Goal: Information Seeking & Learning: Learn about a topic

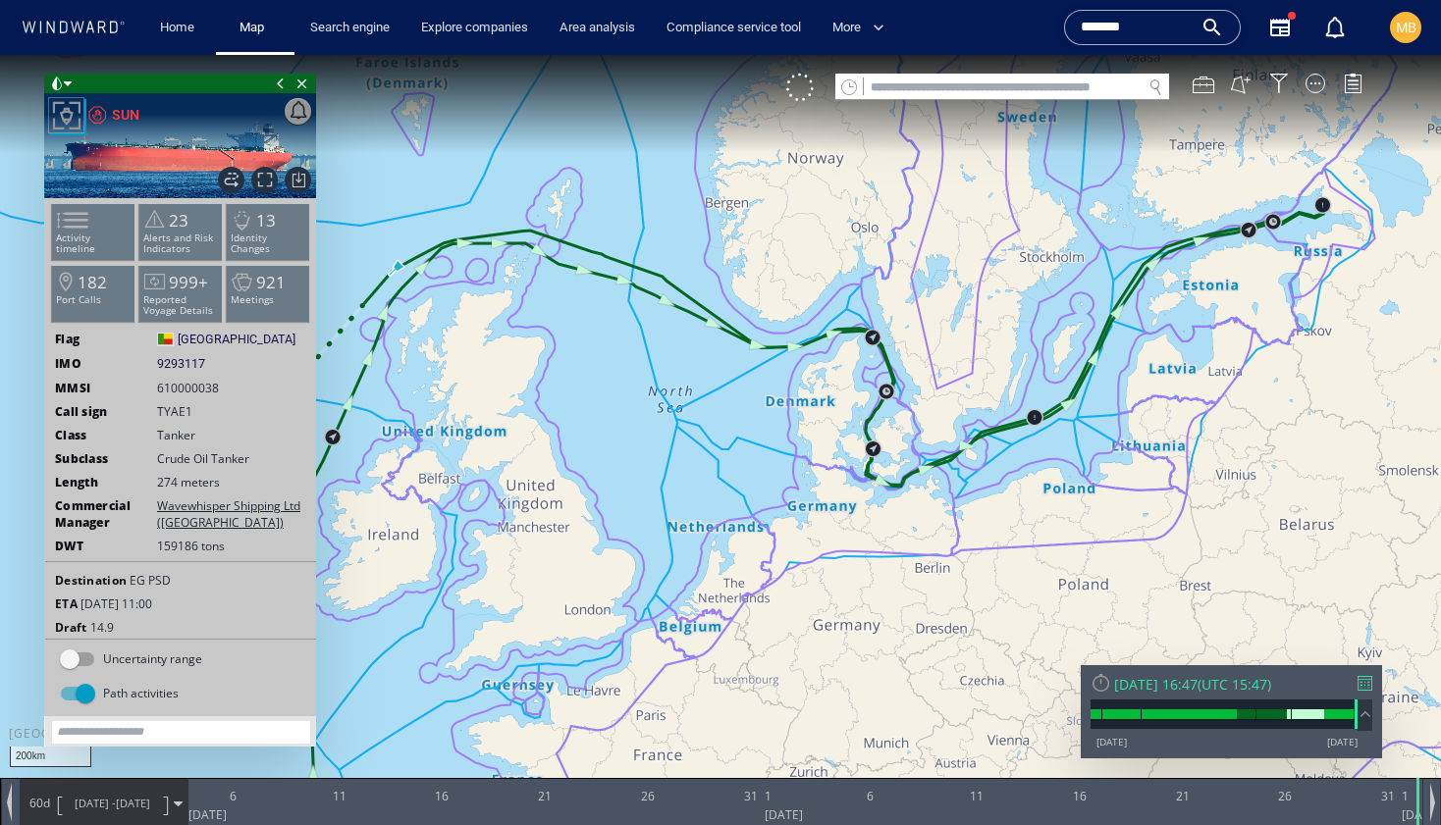
drag, startPoint x: 774, startPoint y: 372, endPoint x: 878, endPoint y: 369, distance: 104.1
click at [877, 369] on canvas "Map" at bounding box center [720, 430] width 1441 height 751
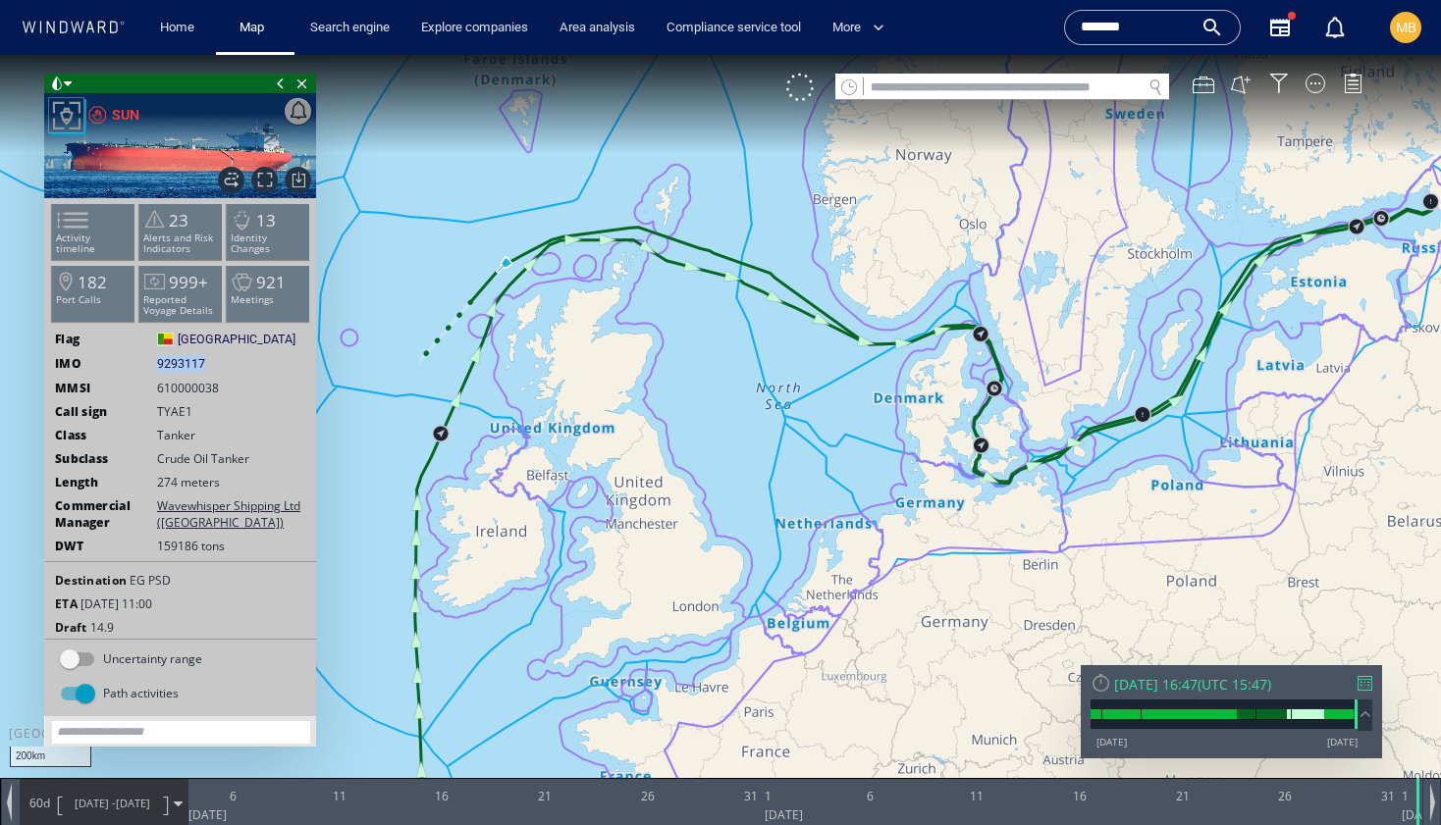
drag, startPoint x: 216, startPoint y: 363, endPoint x: 152, endPoint y: 363, distance: 63.8
click at [152, 363] on div "IMO 9293117 9293117" at bounding box center [180, 364] width 271 height 18
copy div "9293117"
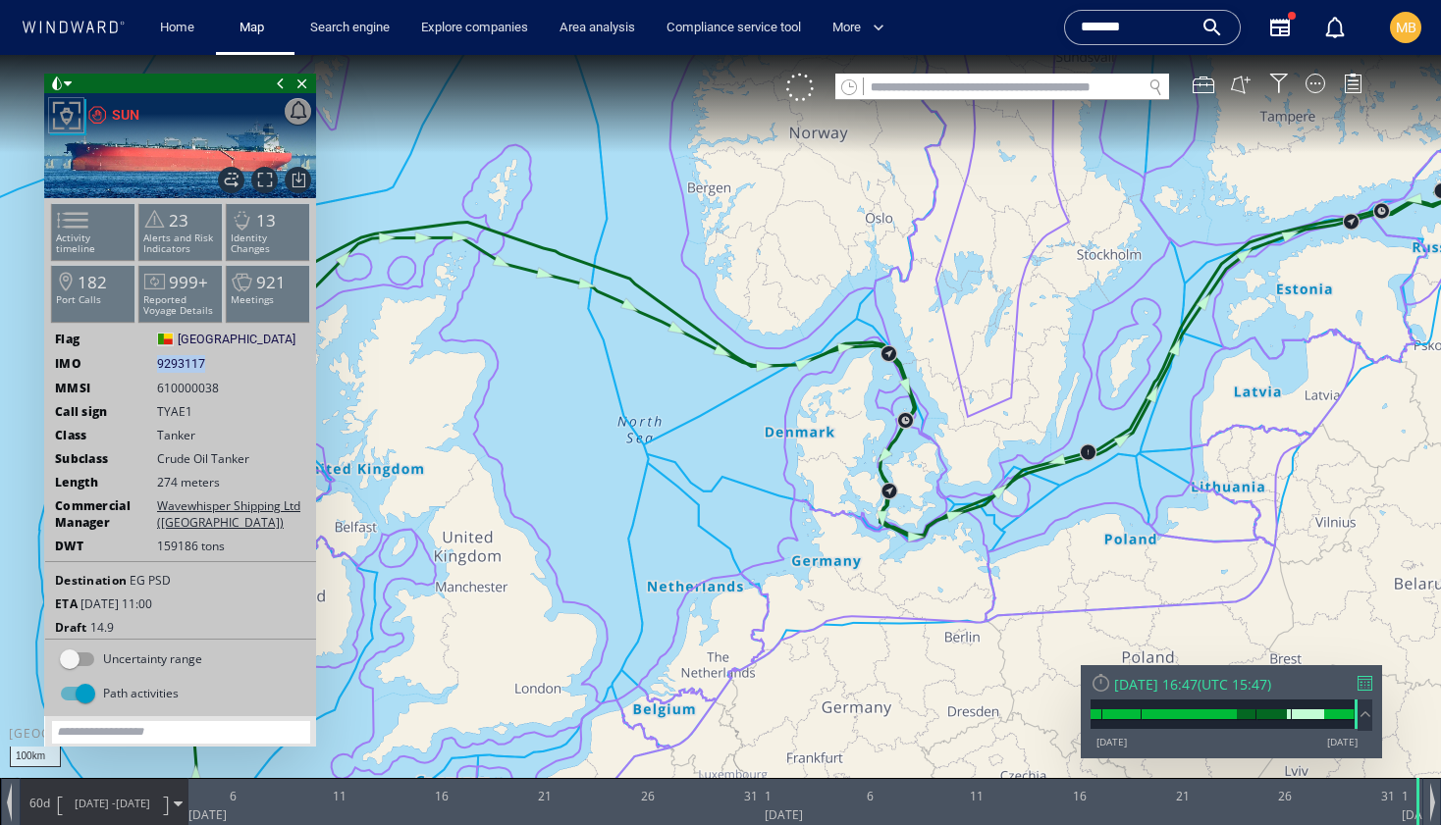
drag, startPoint x: 1181, startPoint y: 292, endPoint x: 1101, endPoint y: 325, distance: 85.8
click at [1102, 323] on canvas "Map" at bounding box center [720, 430] width 1441 height 751
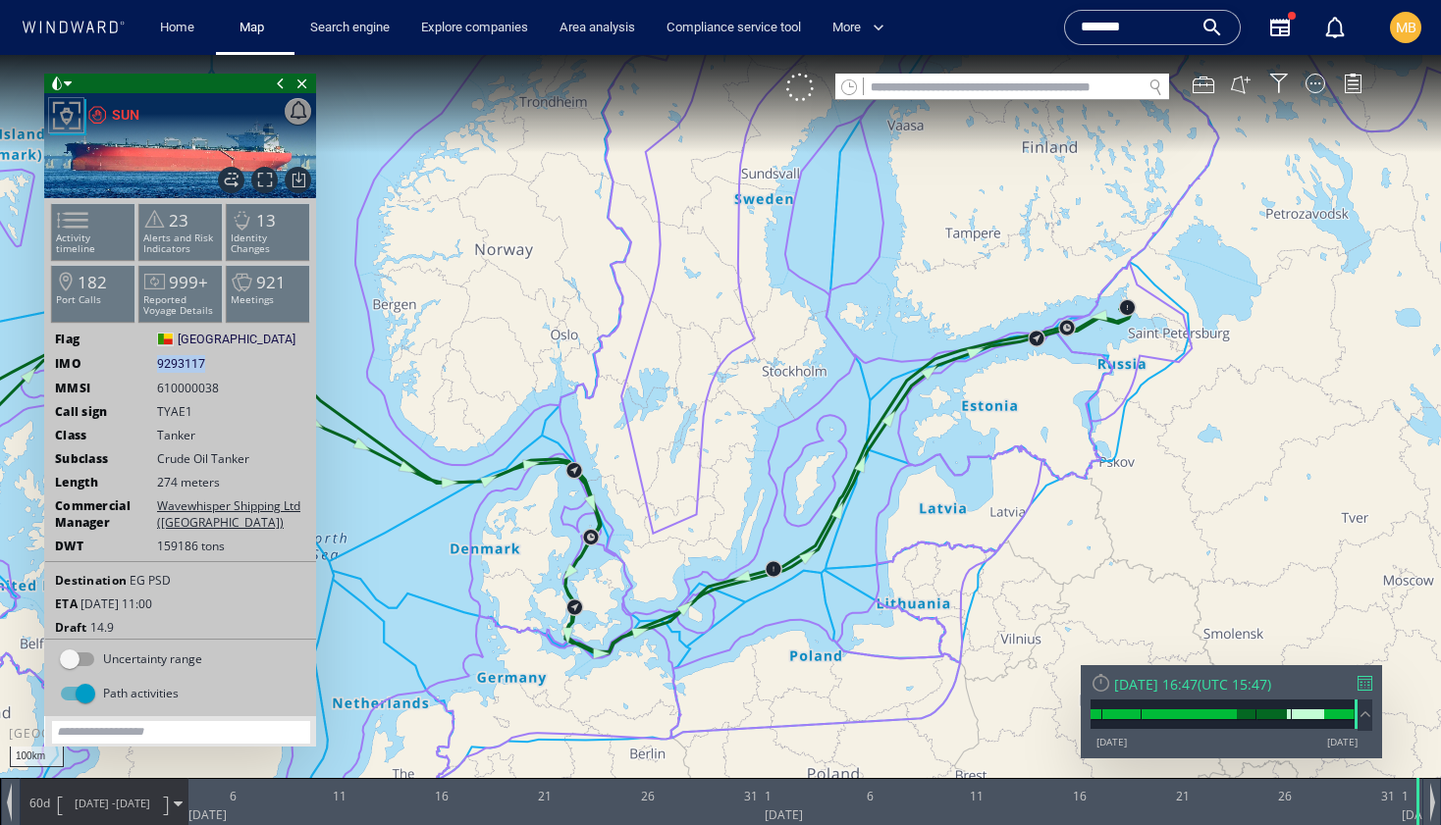
drag, startPoint x: 1094, startPoint y: 325, endPoint x: 855, endPoint y: 409, distance: 253.9
click at [855, 408] on canvas "Map" at bounding box center [720, 430] width 1441 height 751
click at [1316, 88] on div at bounding box center [1315, 84] width 20 height 20
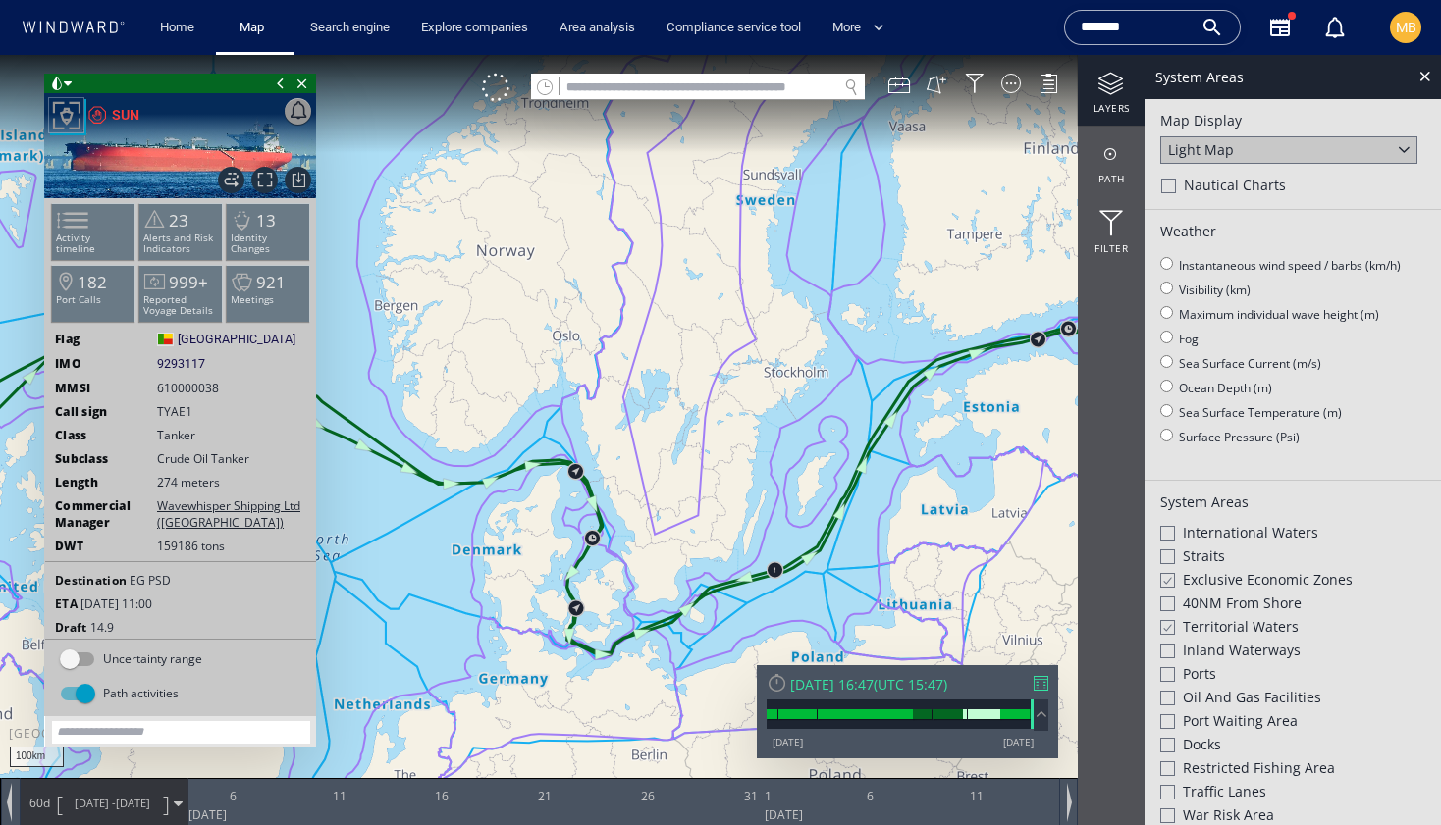
click at [1167, 576] on div at bounding box center [1166, 580] width 15 height 17
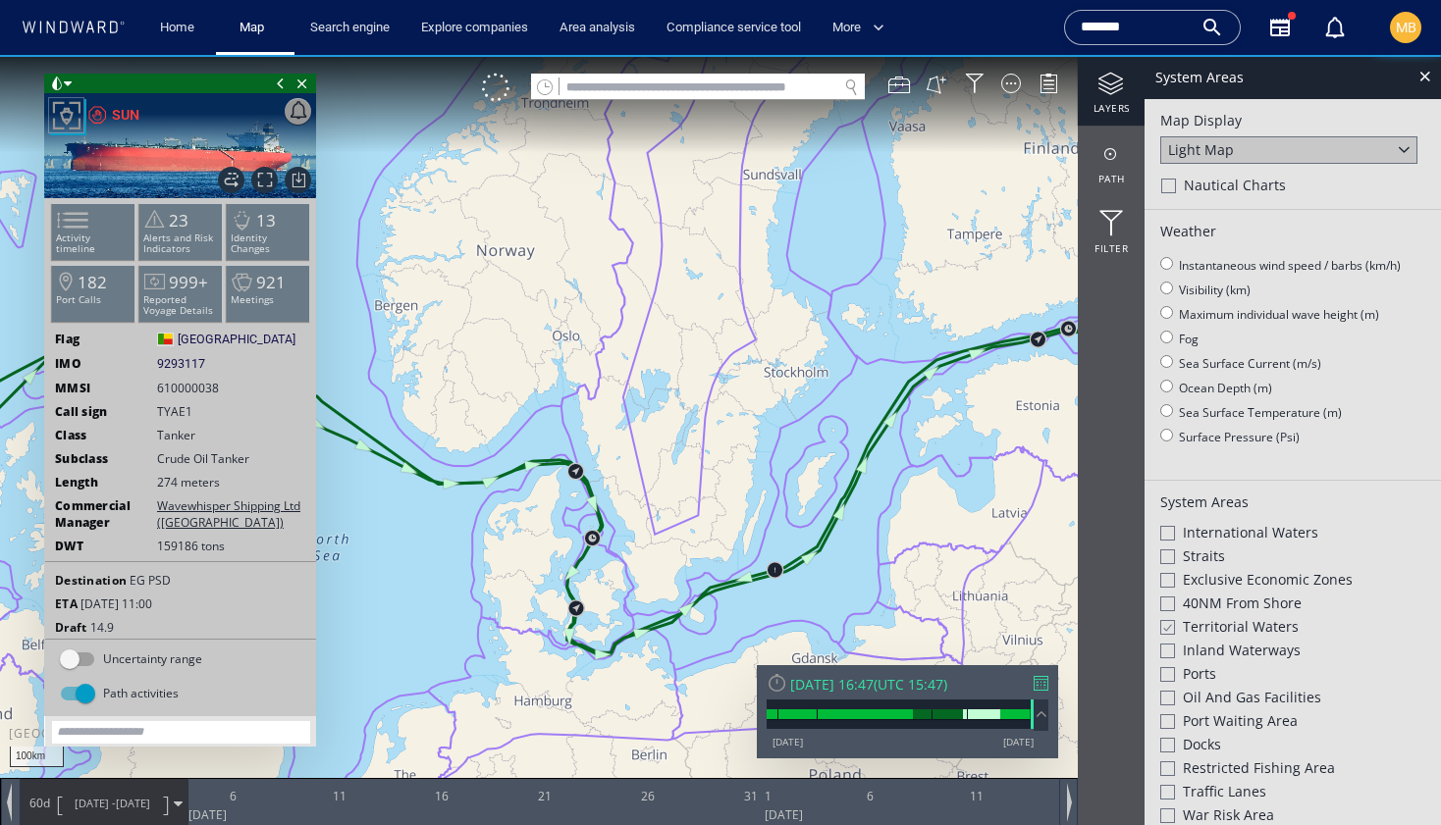
click at [1164, 622] on div at bounding box center [1166, 627] width 15 height 17
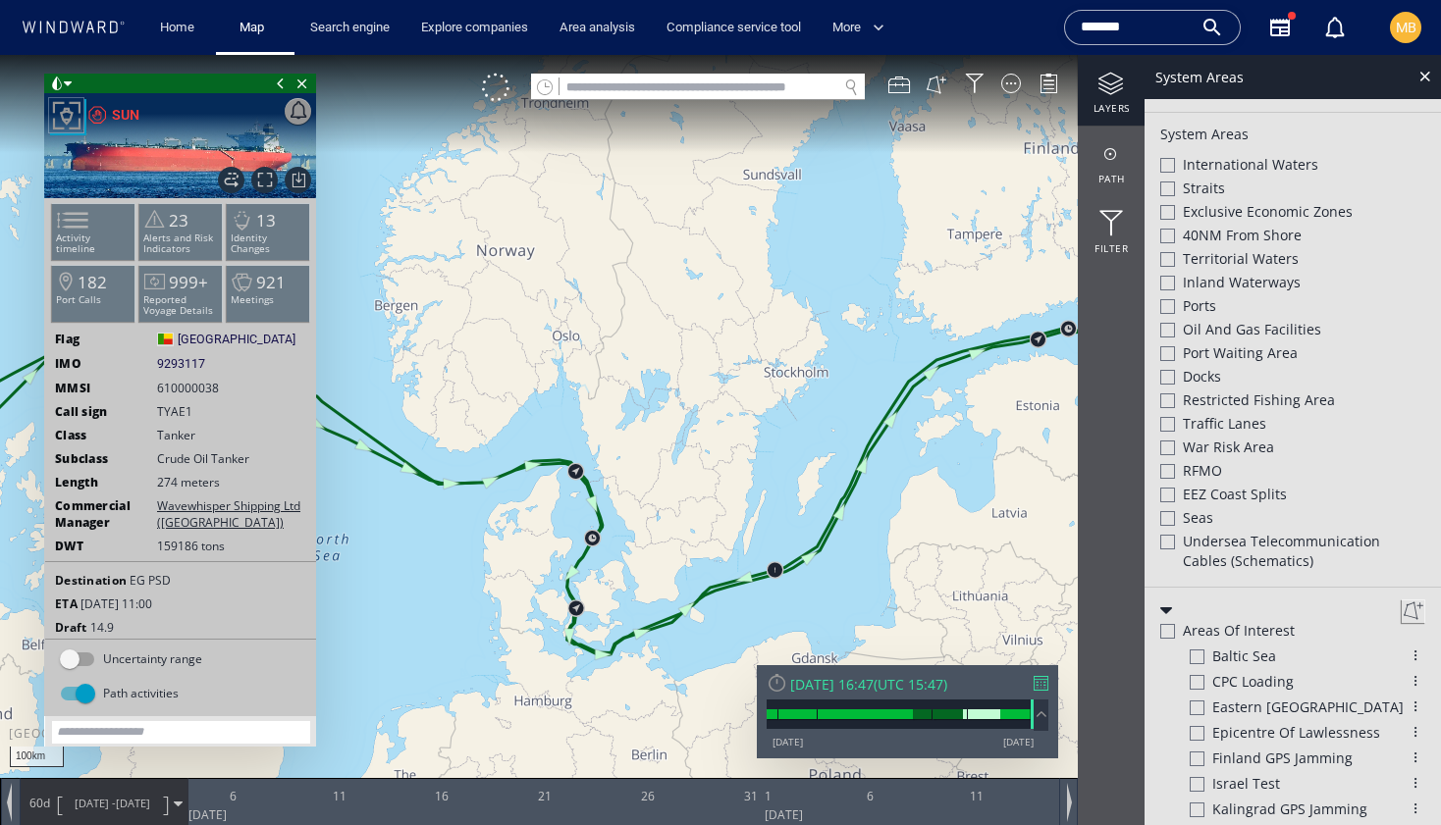
scroll to position [370, 0]
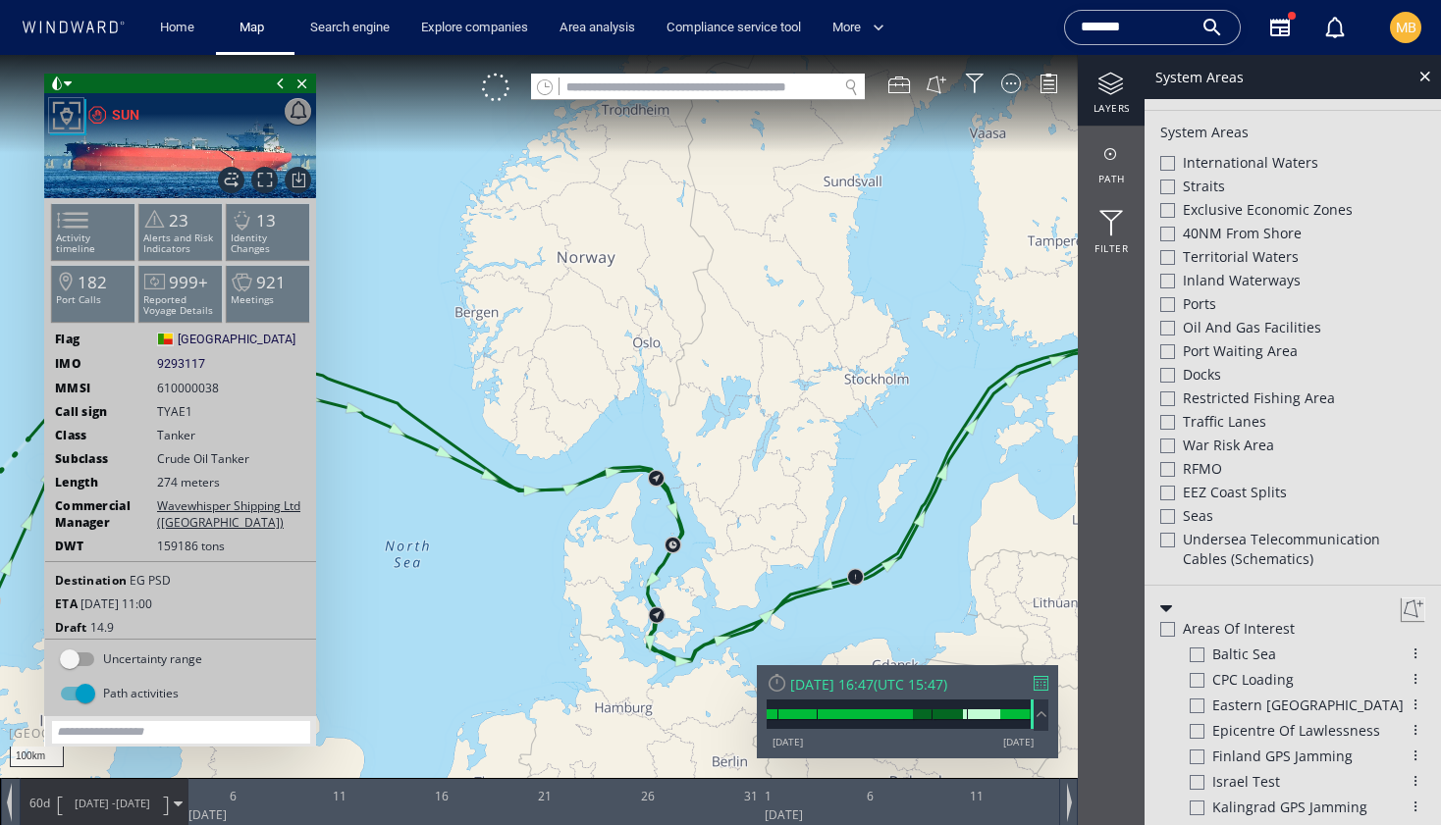
drag, startPoint x: 801, startPoint y: 521, endPoint x: 883, endPoint y: 530, distance: 82.9
click at [883, 530] on canvas "Map" at bounding box center [720, 430] width 1441 height 751
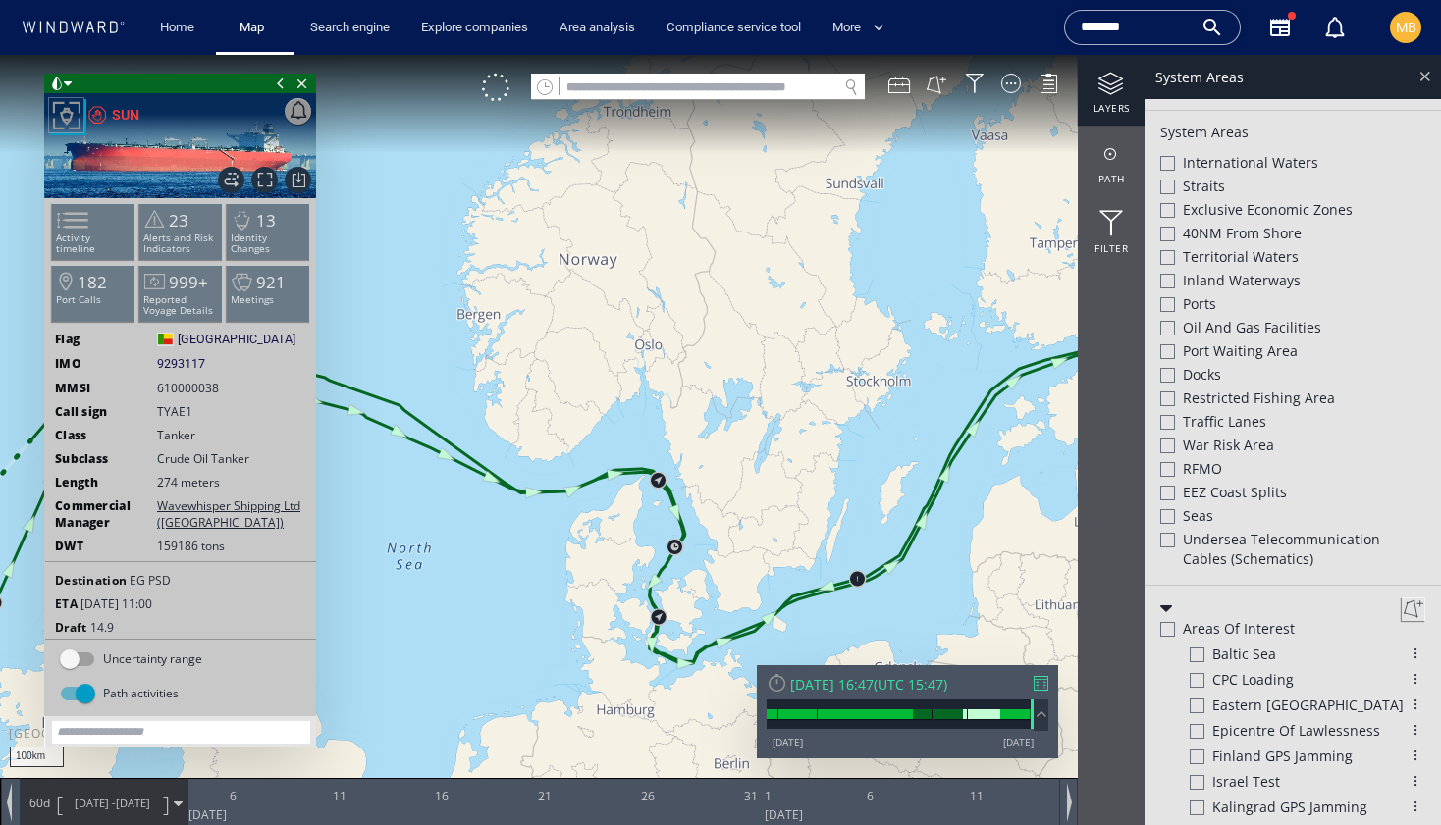
click at [1426, 78] on div at bounding box center [1424, 76] width 23 height 23
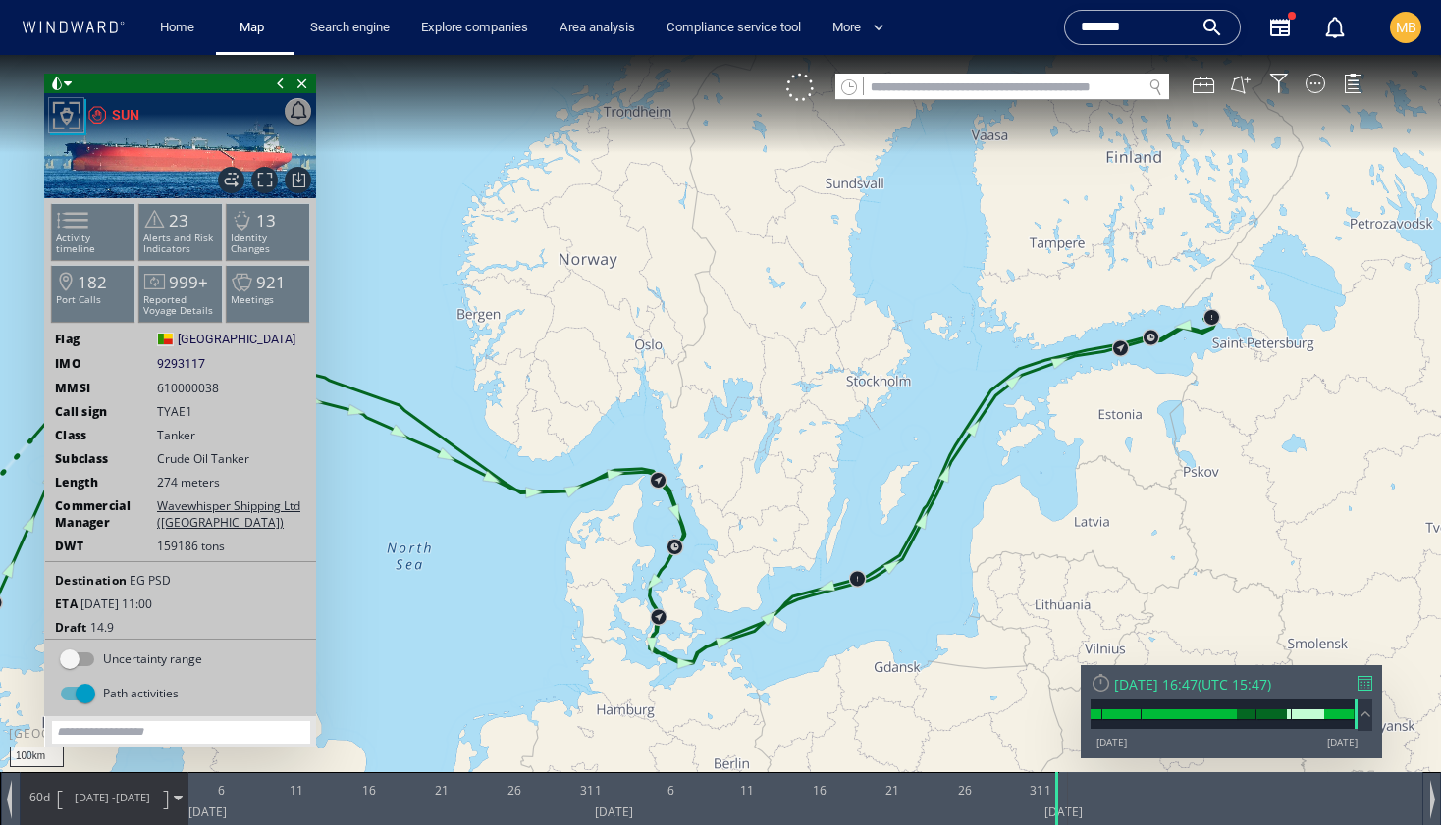
drag, startPoint x: 1009, startPoint y: 425, endPoint x: 1153, endPoint y: 411, distance: 144.9
click at [1153, 411] on canvas "Map" at bounding box center [720, 430] width 1441 height 751
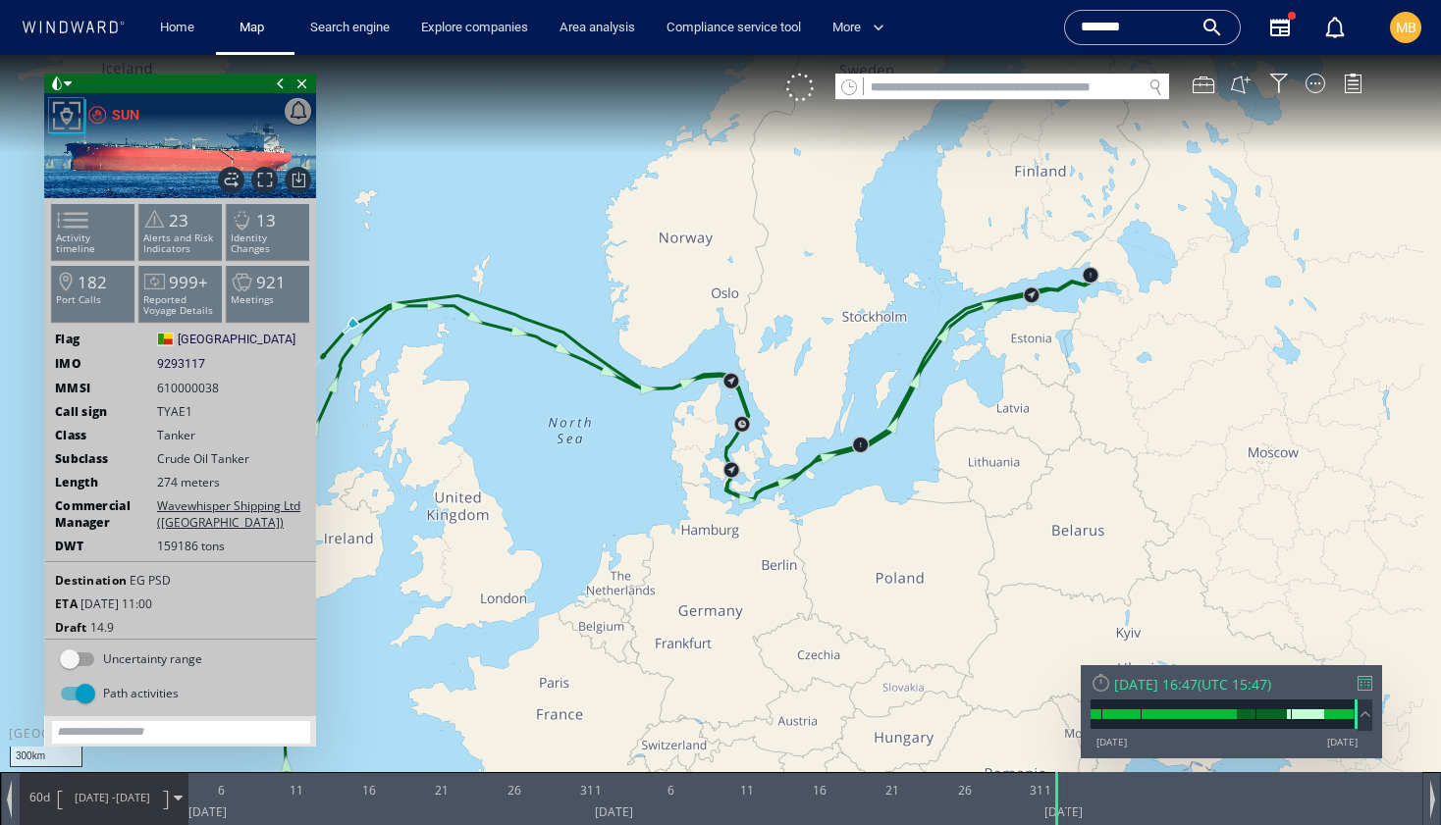
drag, startPoint x: 719, startPoint y: 263, endPoint x: 495, endPoint y: 237, distance: 226.2
click at [495, 237] on canvas "Map" at bounding box center [720, 430] width 1441 height 751
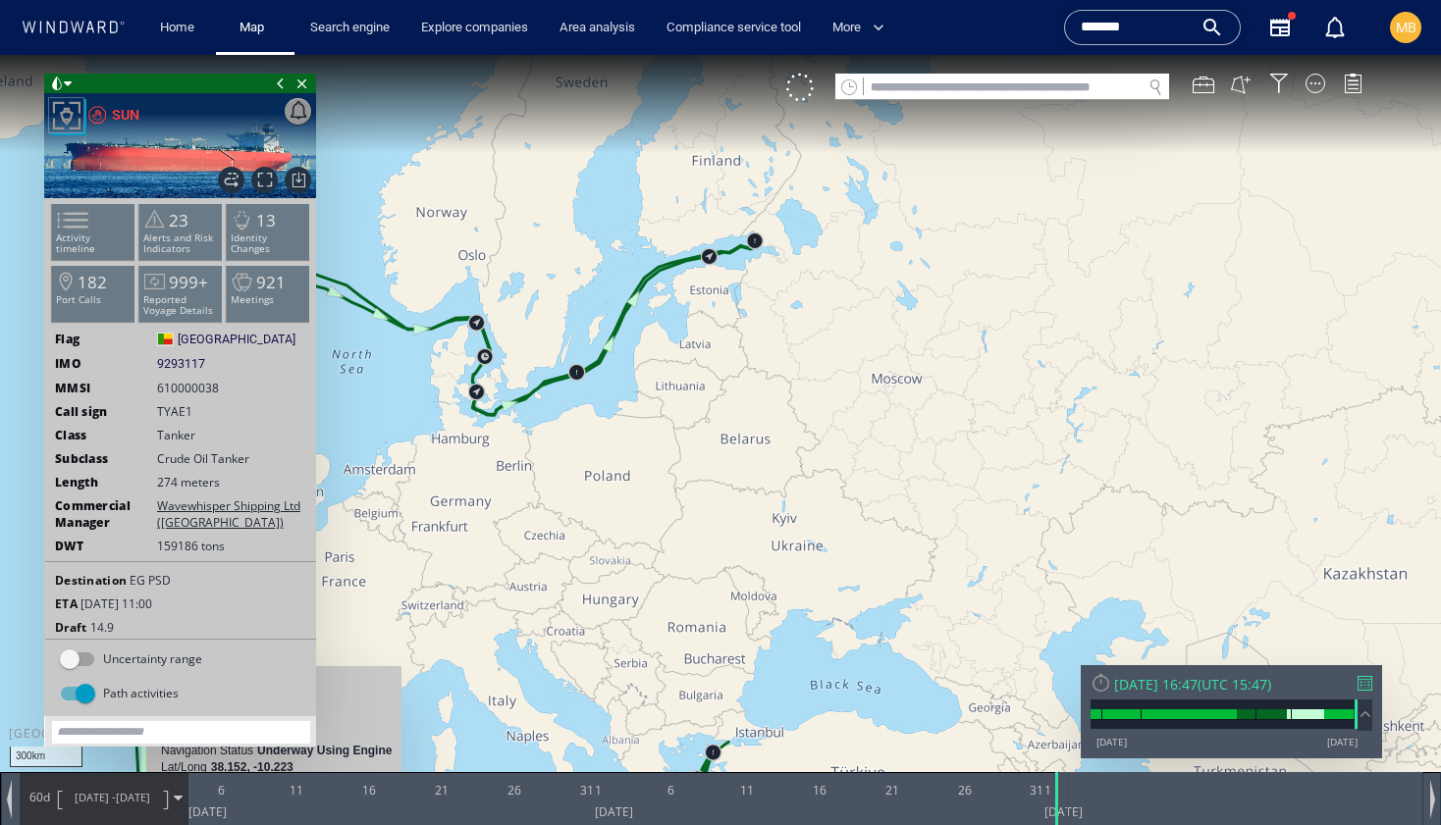
click at [133, 794] on span "[DATE]" at bounding box center [133, 797] width 34 height 15
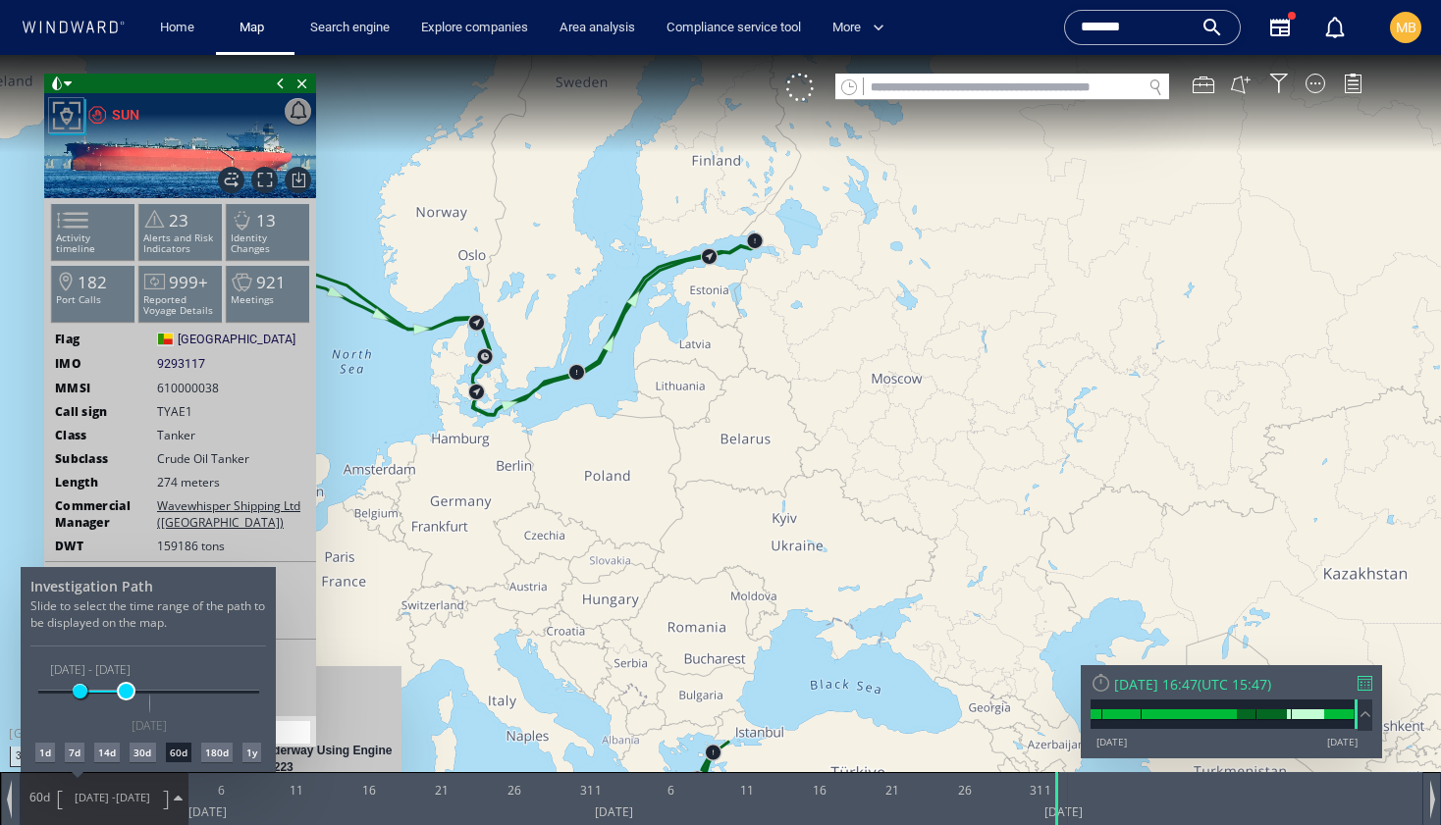
drag, startPoint x: 145, startPoint y: 690, endPoint x: 126, endPoint y: 690, distance: 19.6
click at [126, 690] on span at bounding box center [126, 691] width 15 height 15
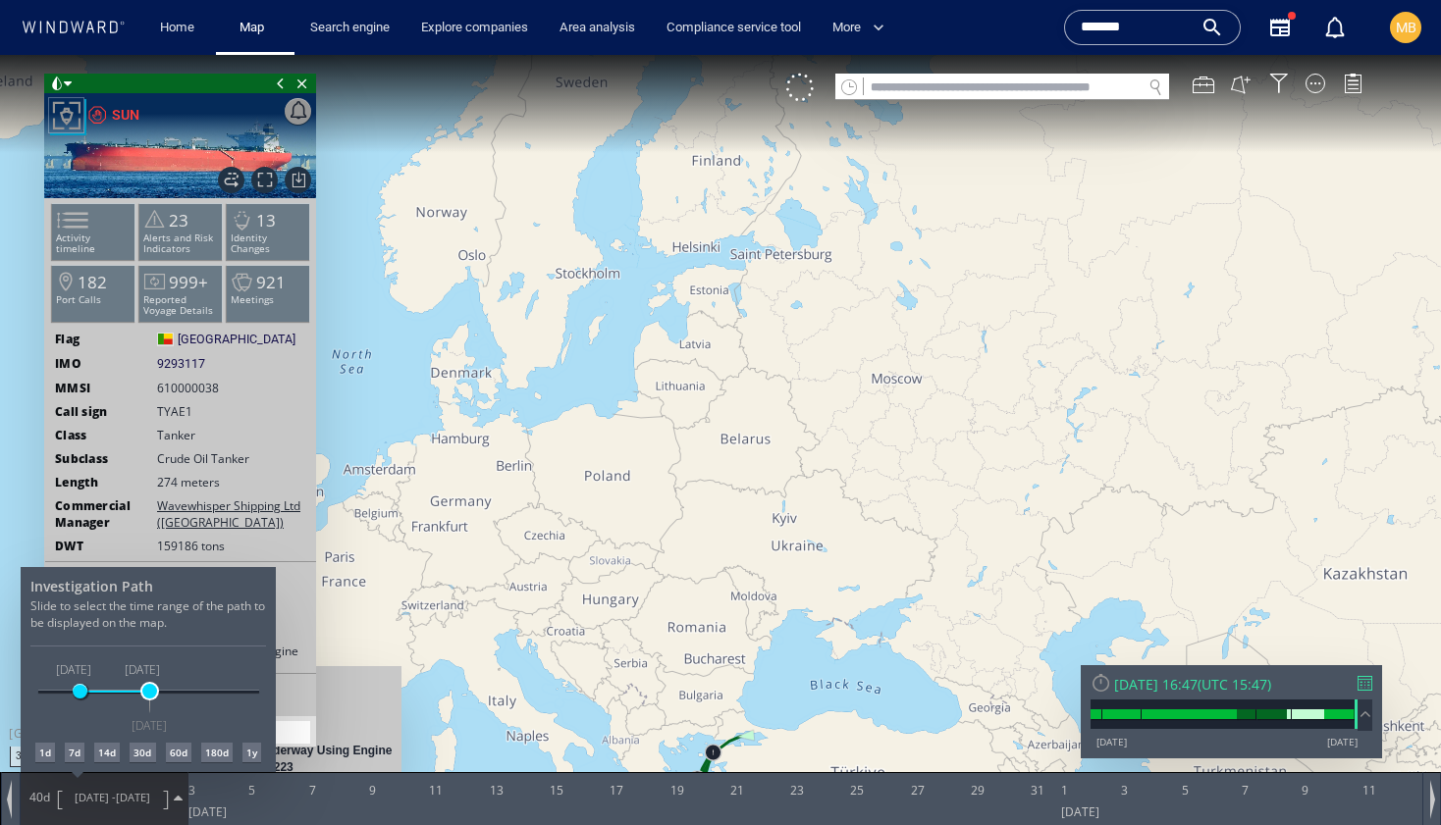
drag, startPoint x: 126, startPoint y: 690, endPoint x: 151, endPoint y: 692, distance: 25.6
click at [151, 692] on span at bounding box center [149, 691] width 15 height 15
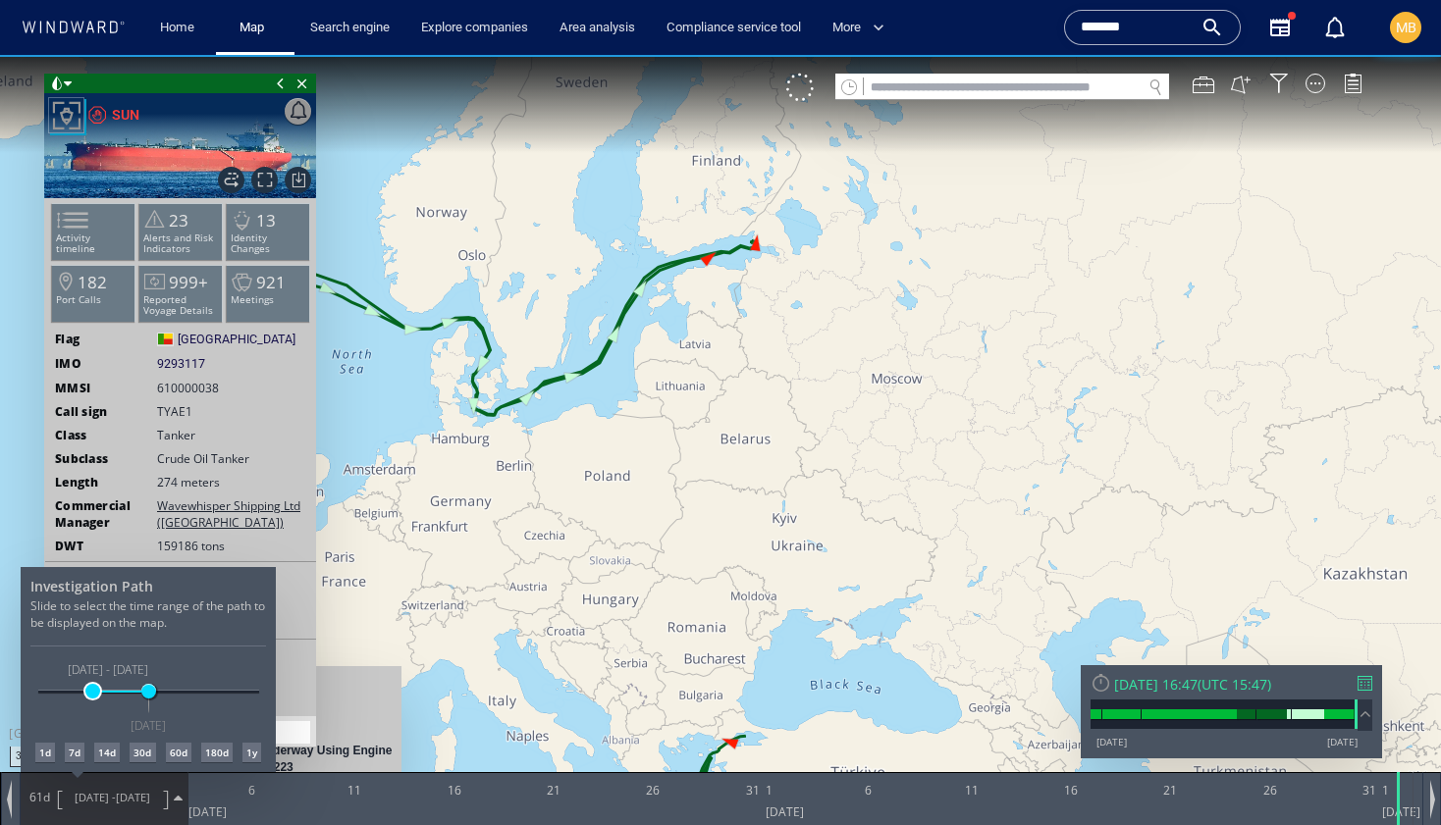
drag, startPoint x: 129, startPoint y: 692, endPoint x: 92, endPoint y: 692, distance: 36.3
click at [92, 692] on span at bounding box center [92, 691] width 15 height 15
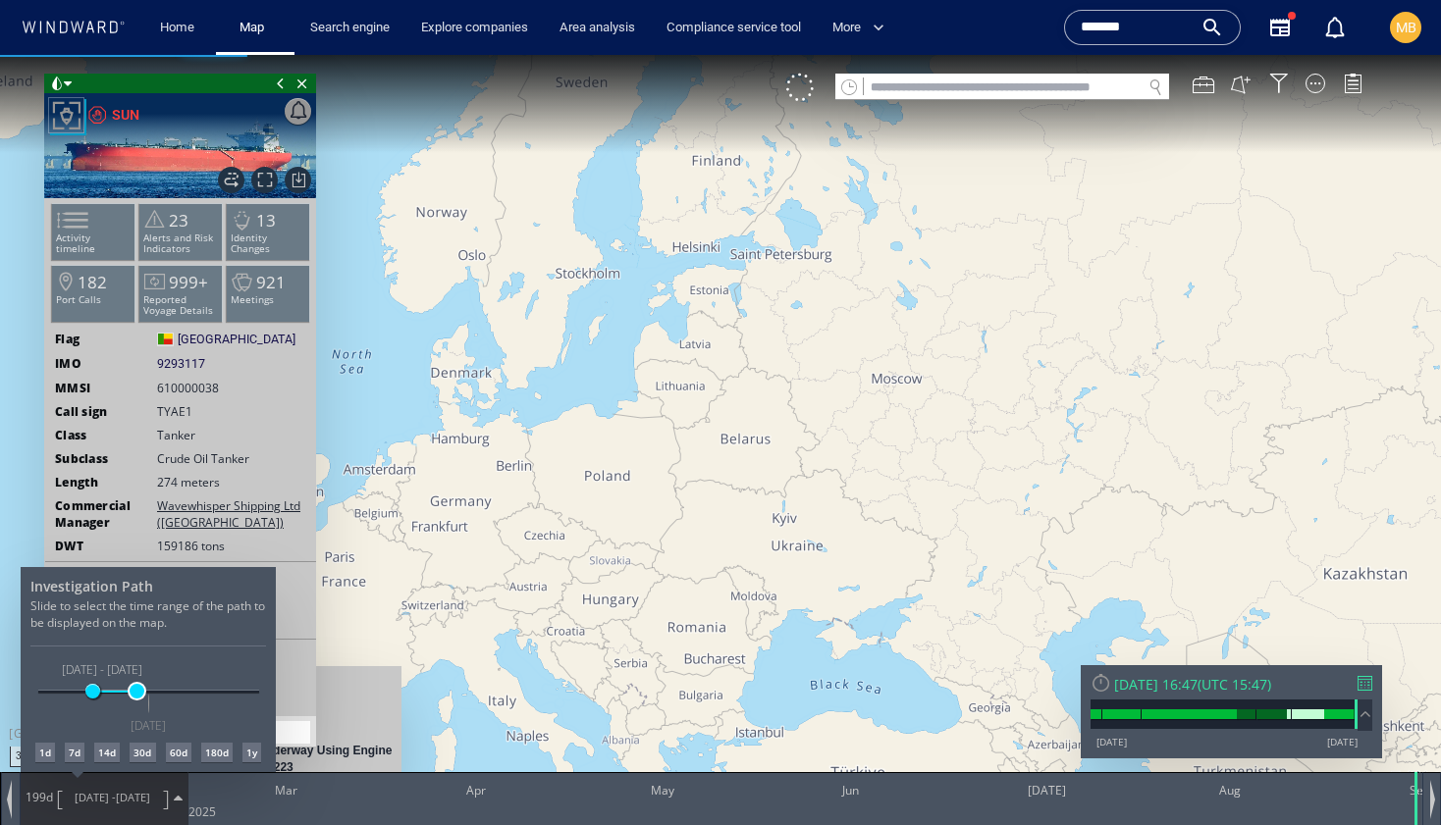
drag, startPoint x: 150, startPoint y: 690, endPoint x: 136, endPoint y: 691, distance: 13.8
click at [136, 691] on span at bounding box center [137, 691] width 15 height 15
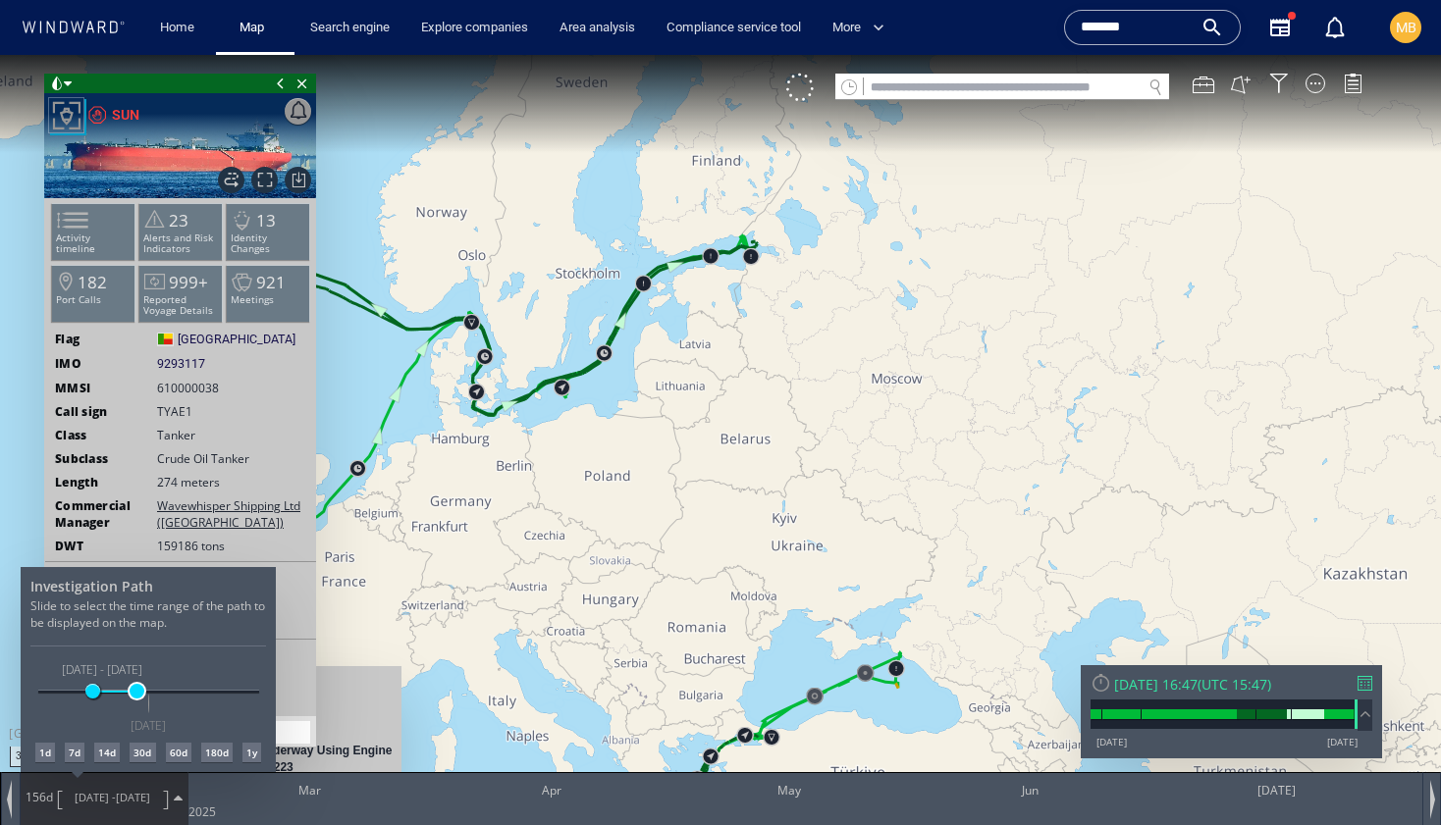
click at [134, 693] on span at bounding box center [137, 691] width 15 height 15
drag, startPoint x: 87, startPoint y: 688, endPoint x: 108, endPoint y: 688, distance: 20.6
click at [108, 688] on span at bounding box center [107, 691] width 15 height 15
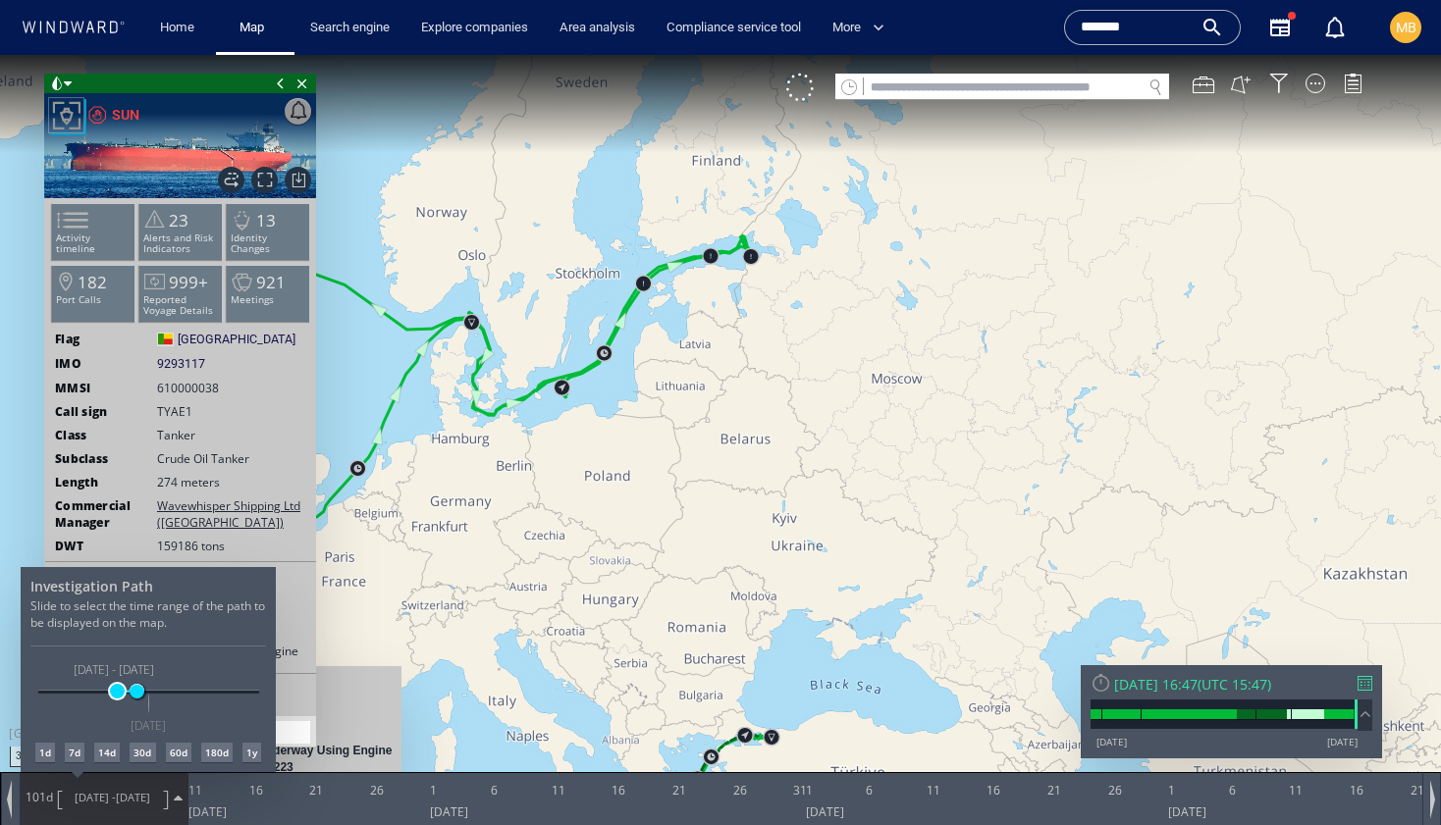
drag, startPoint x: 108, startPoint y: 688, endPoint x: 121, endPoint y: 688, distance: 12.8
click at [121, 688] on span at bounding box center [117, 691] width 15 height 15
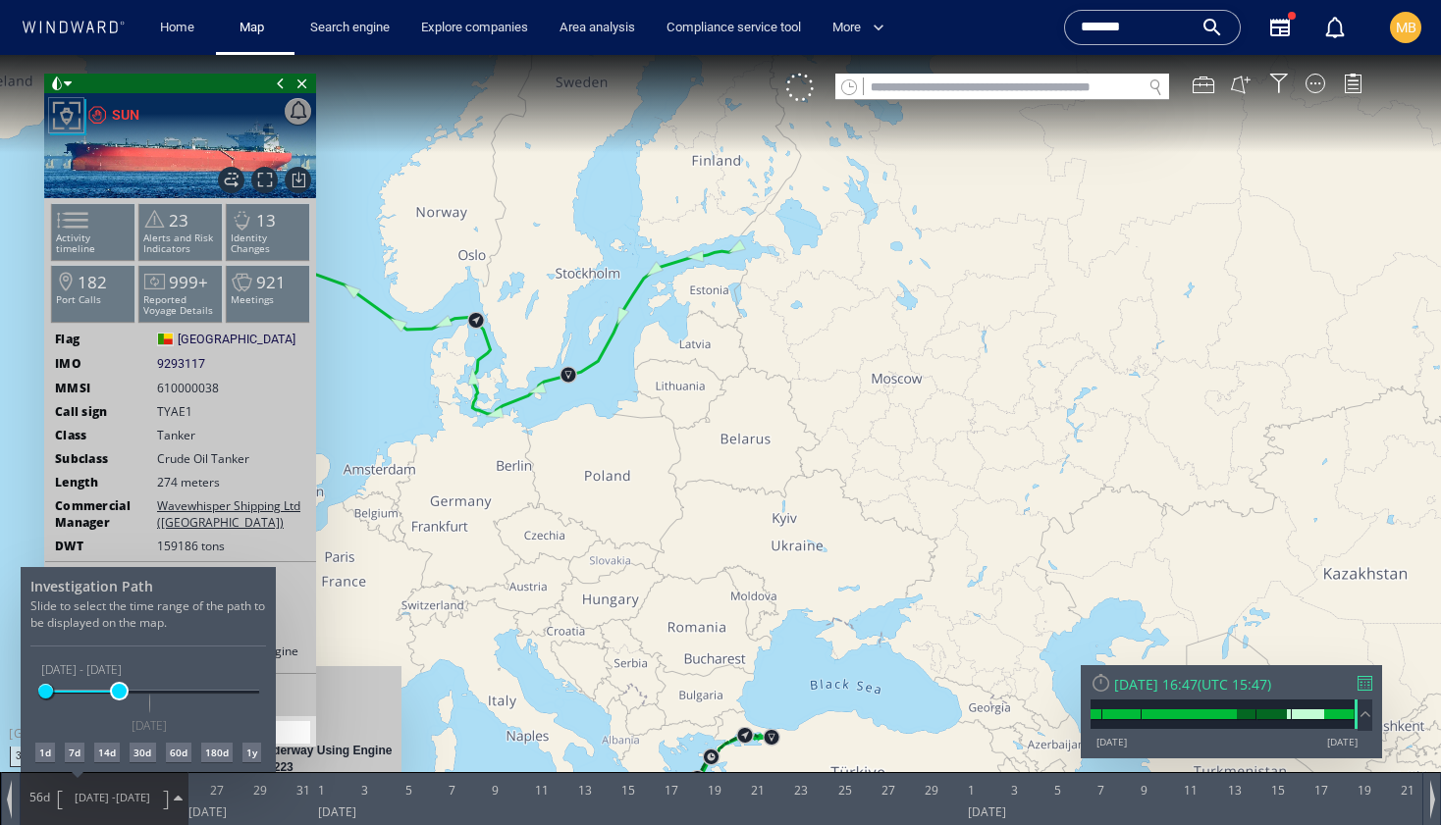
drag, startPoint x: 100, startPoint y: 688, endPoint x: 121, endPoint y: 689, distance: 20.6
click at [121, 689] on span at bounding box center [119, 691] width 15 height 15
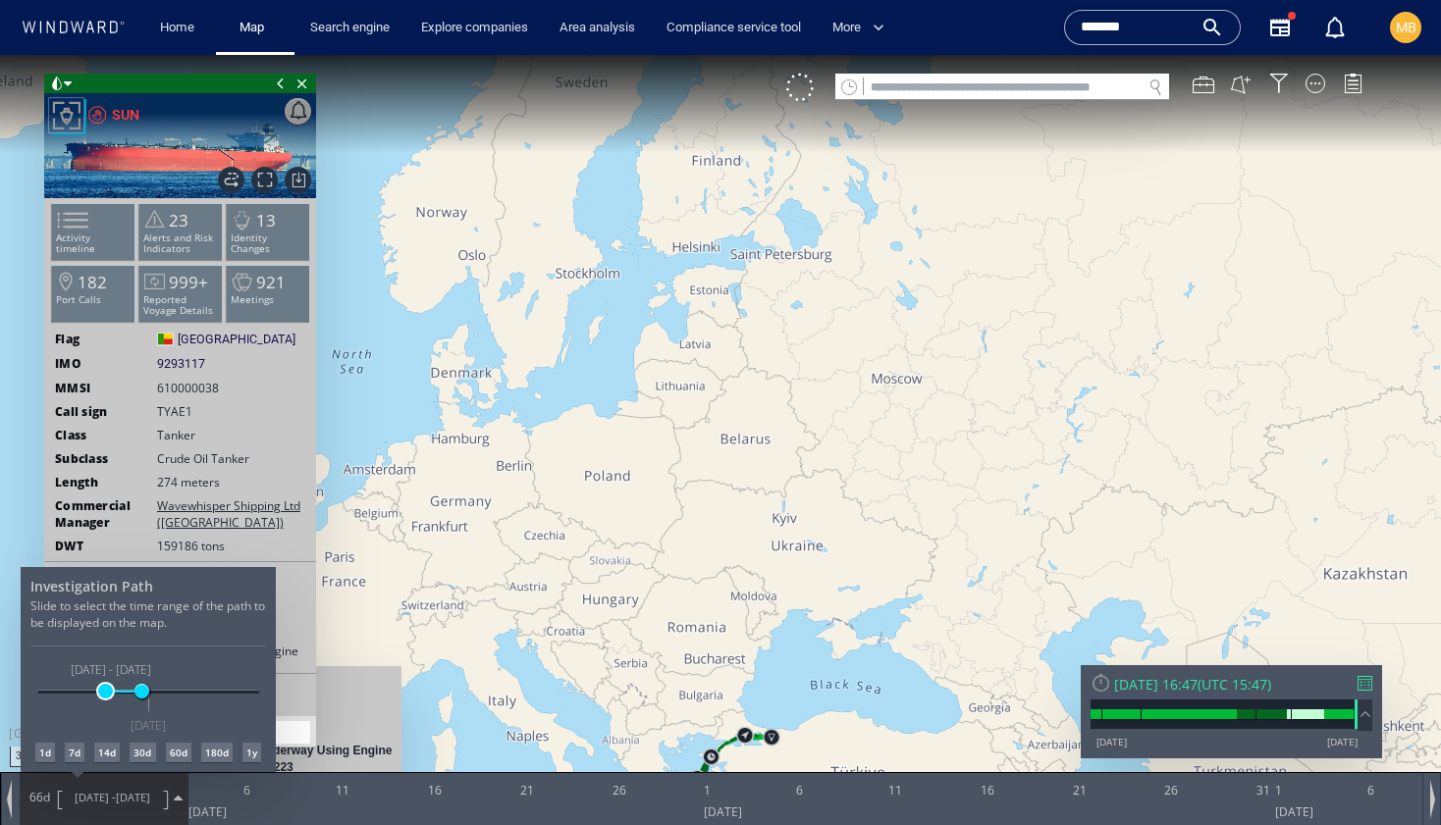
drag, startPoint x: 124, startPoint y: 692, endPoint x: 105, endPoint y: 694, distance: 18.7
click at [105, 694] on span at bounding box center [105, 691] width 15 height 15
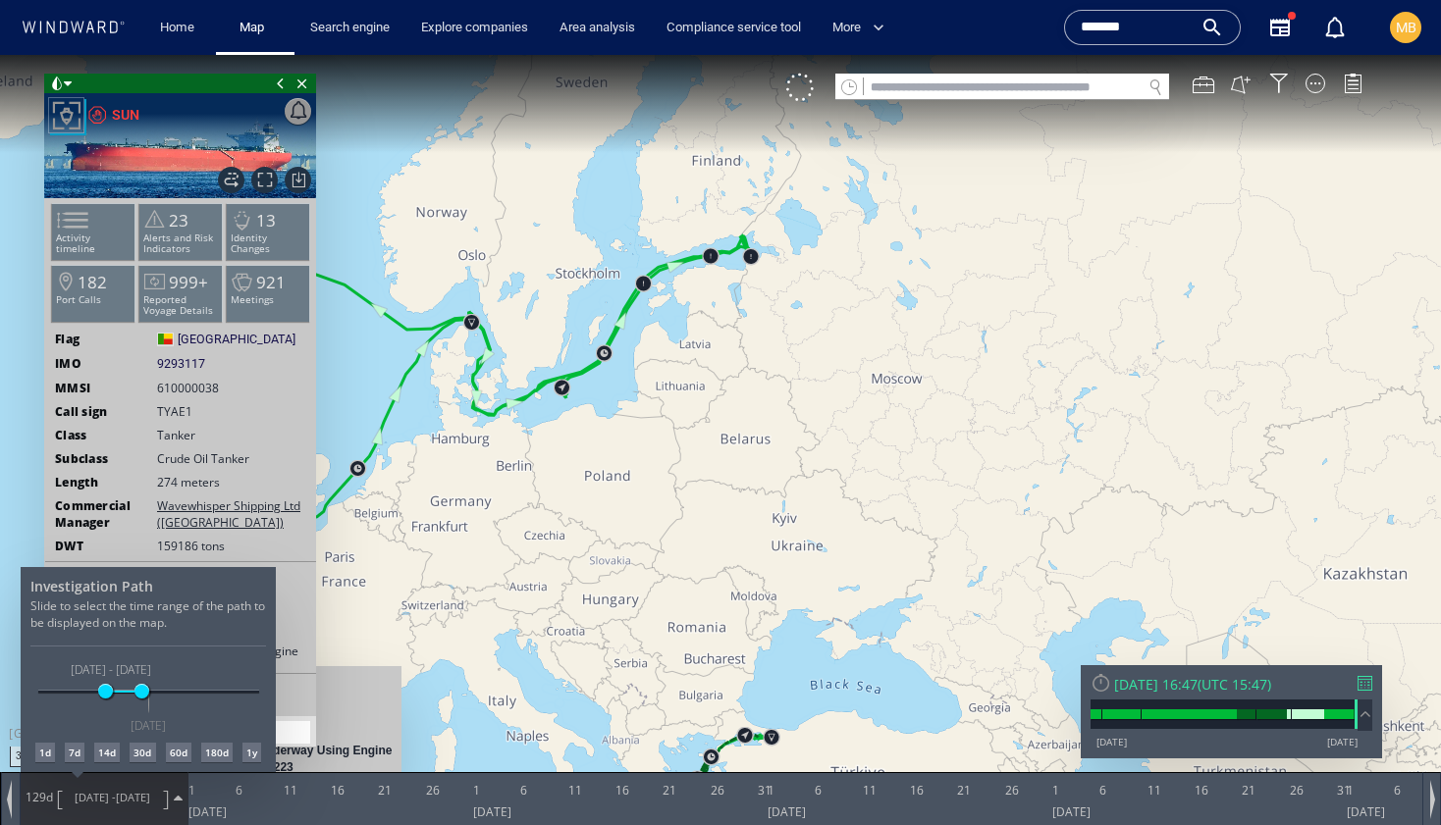
click at [141, 756] on div "30d" at bounding box center [143, 753] width 26 height 20
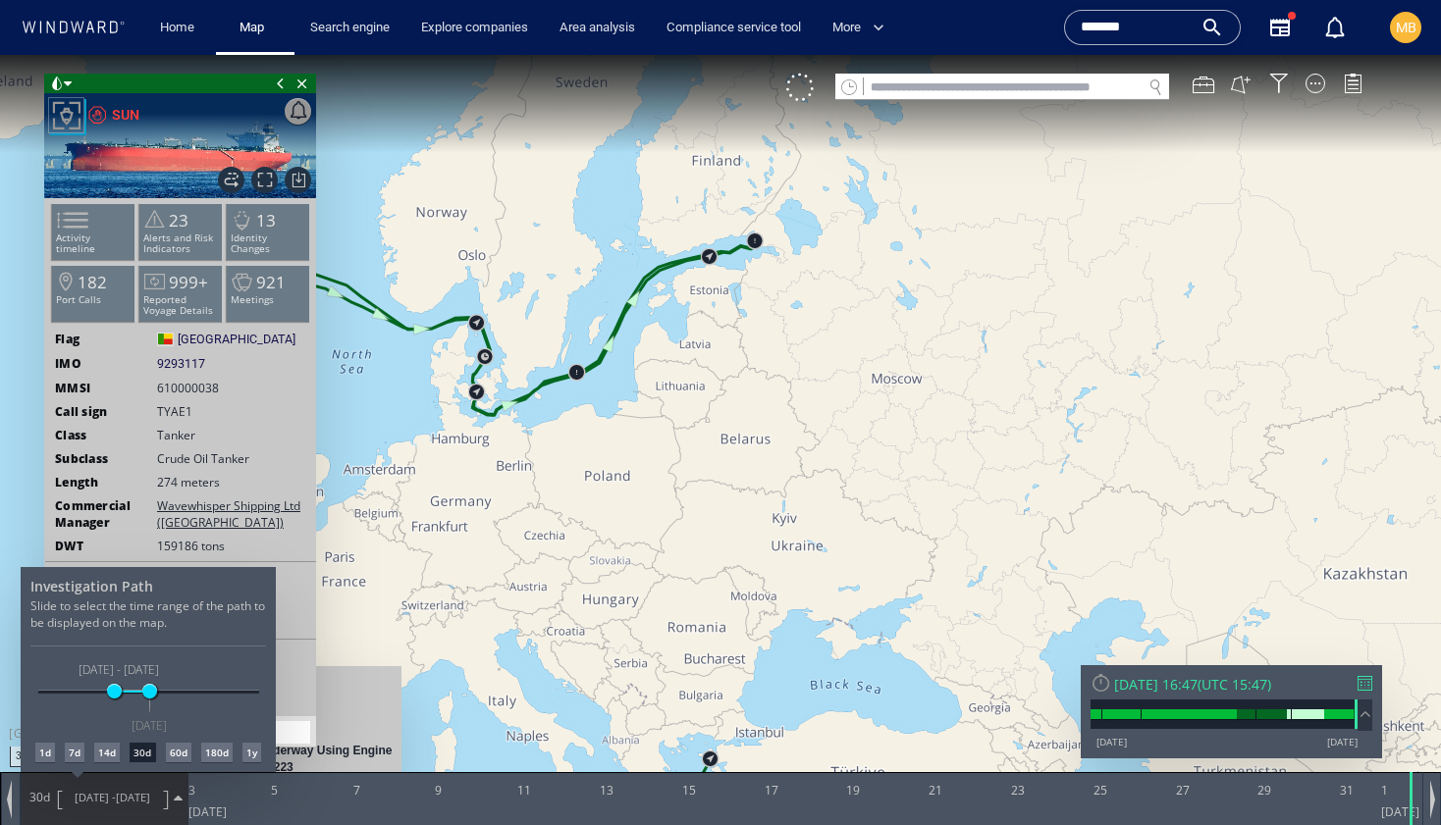
click at [108, 751] on div "14d" at bounding box center [107, 753] width 26 height 20
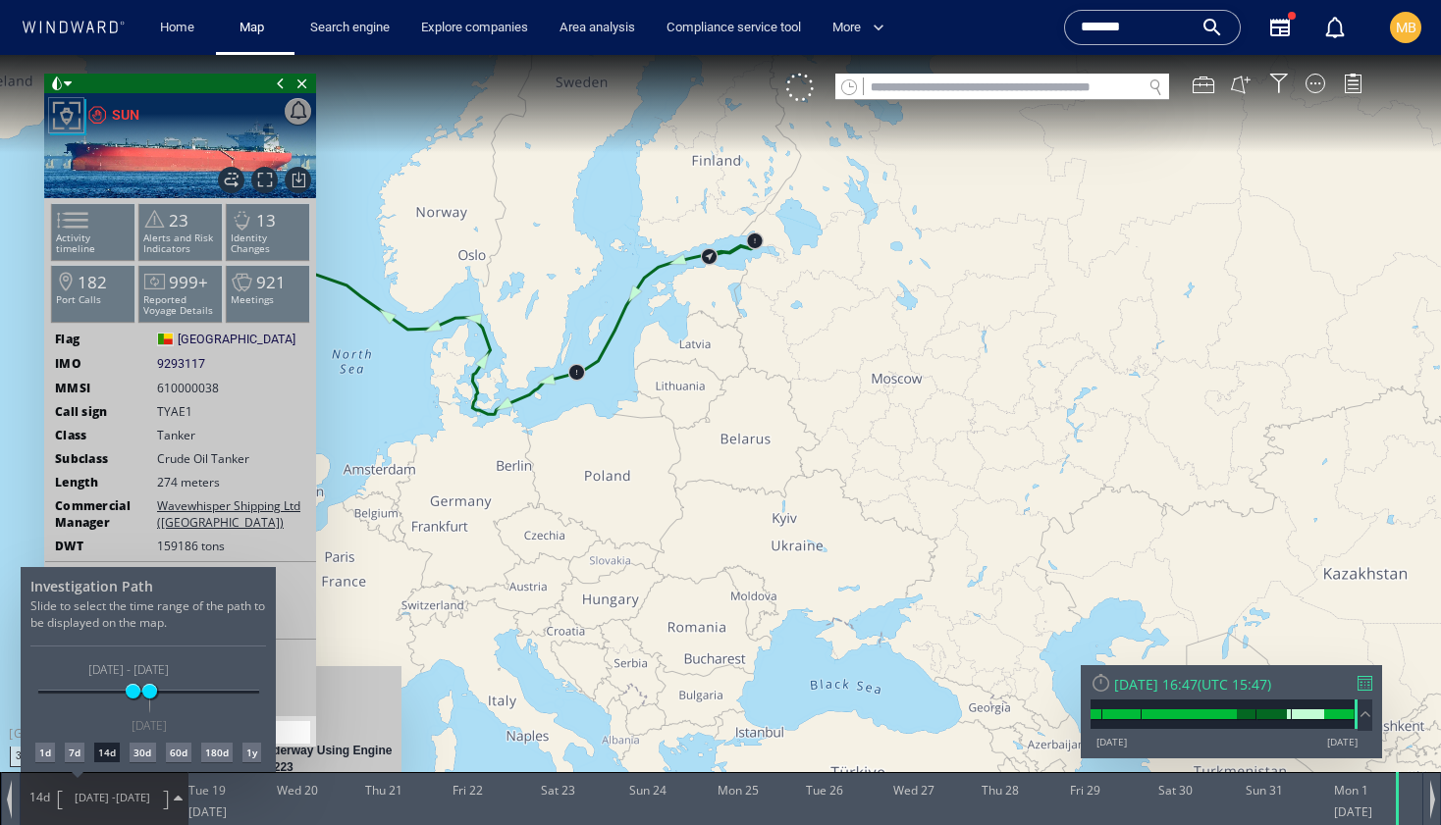
drag, startPoint x: 480, startPoint y: 479, endPoint x: 611, endPoint y: 502, distance: 133.6
click at [611, 502] on div at bounding box center [720, 440] width 1441 height 770
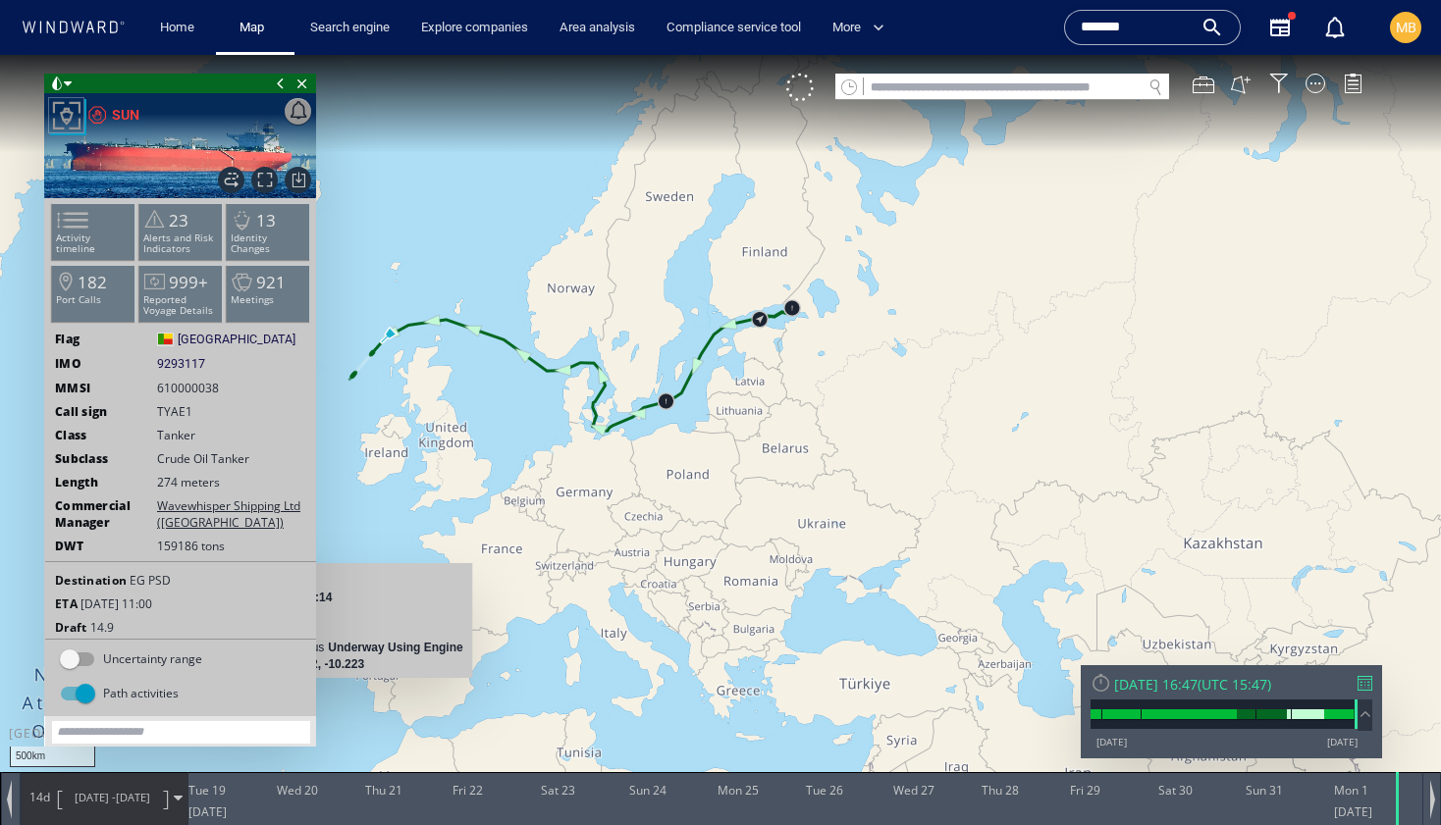
drag, startPoint x: 543, startPoint y: 478, endPoint x: 614, endPoint y: 465, distance: 72.8
click at [614, 465] on canvas "Map" at bounding box center [720, 430] width 1441 height 751
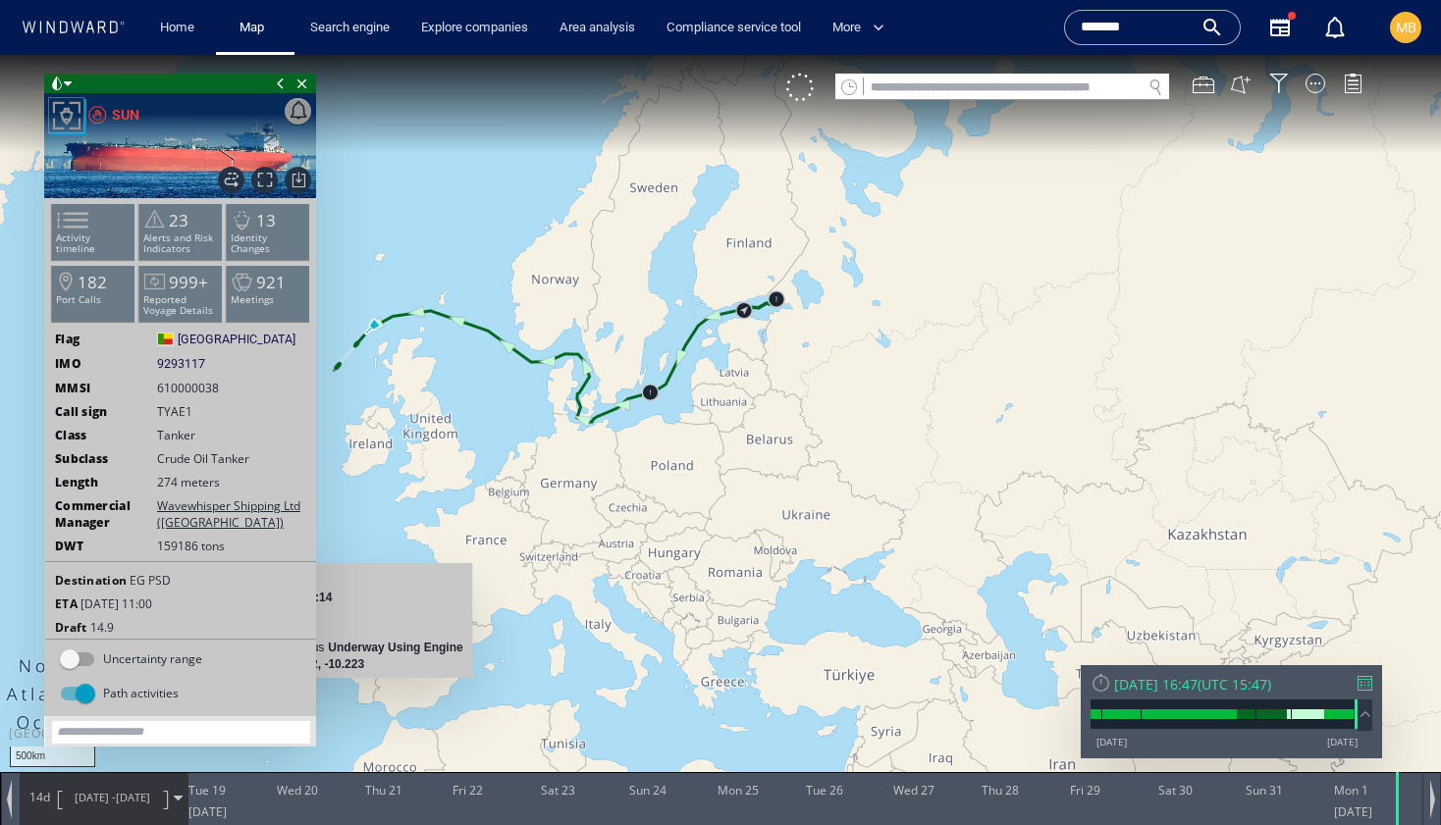
click at [501, 549] on canvas "Map" at bounding box center [720, 430] width 1441 height 751
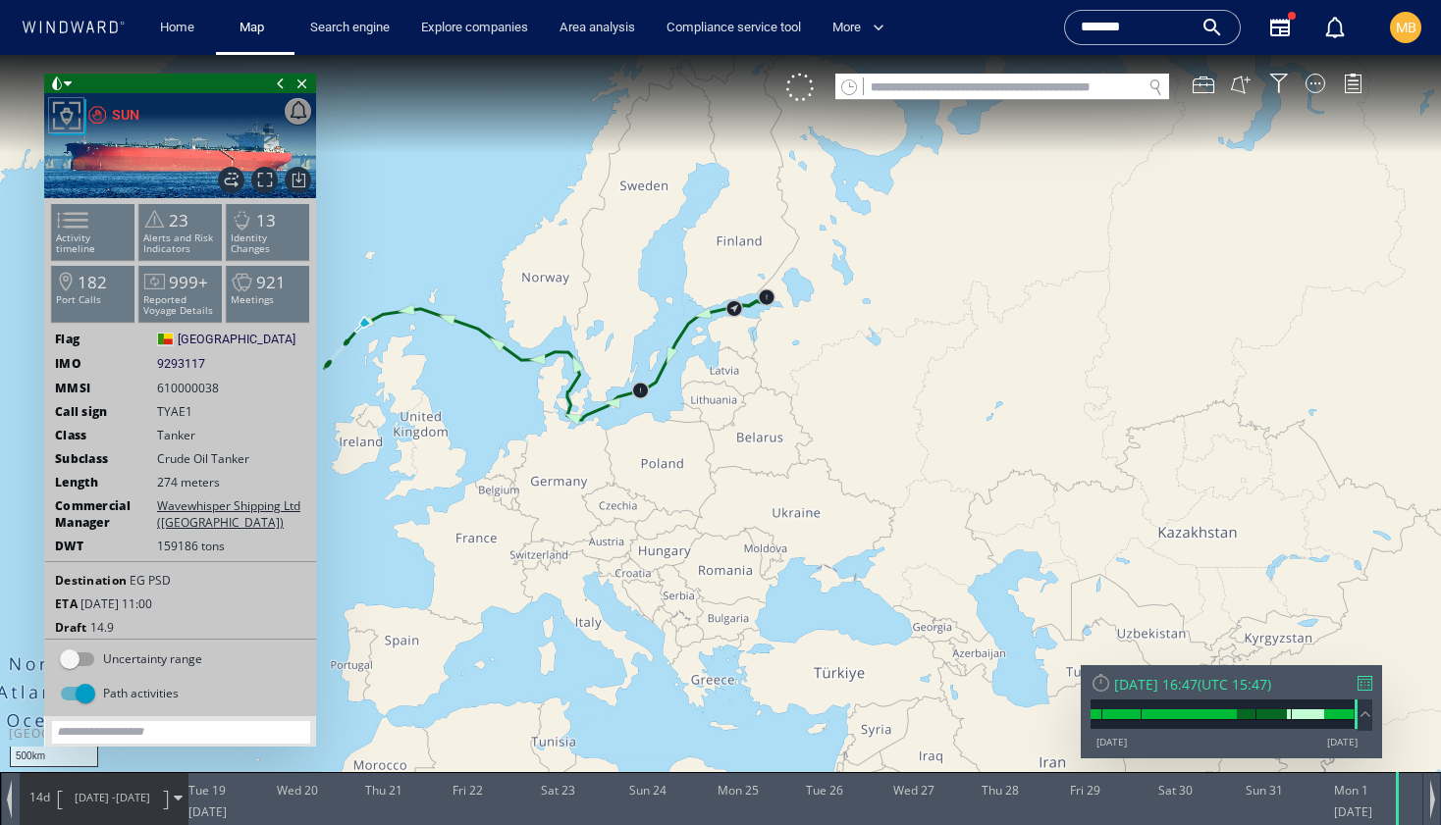
drag, startPoint x: 550, startPoint y: 484, endPoint x: 418, endPoint y: 527, distance: 138.4
click at [418, 526] on canvas "Map" at bounding box center [720, 430] width 1441 height 751
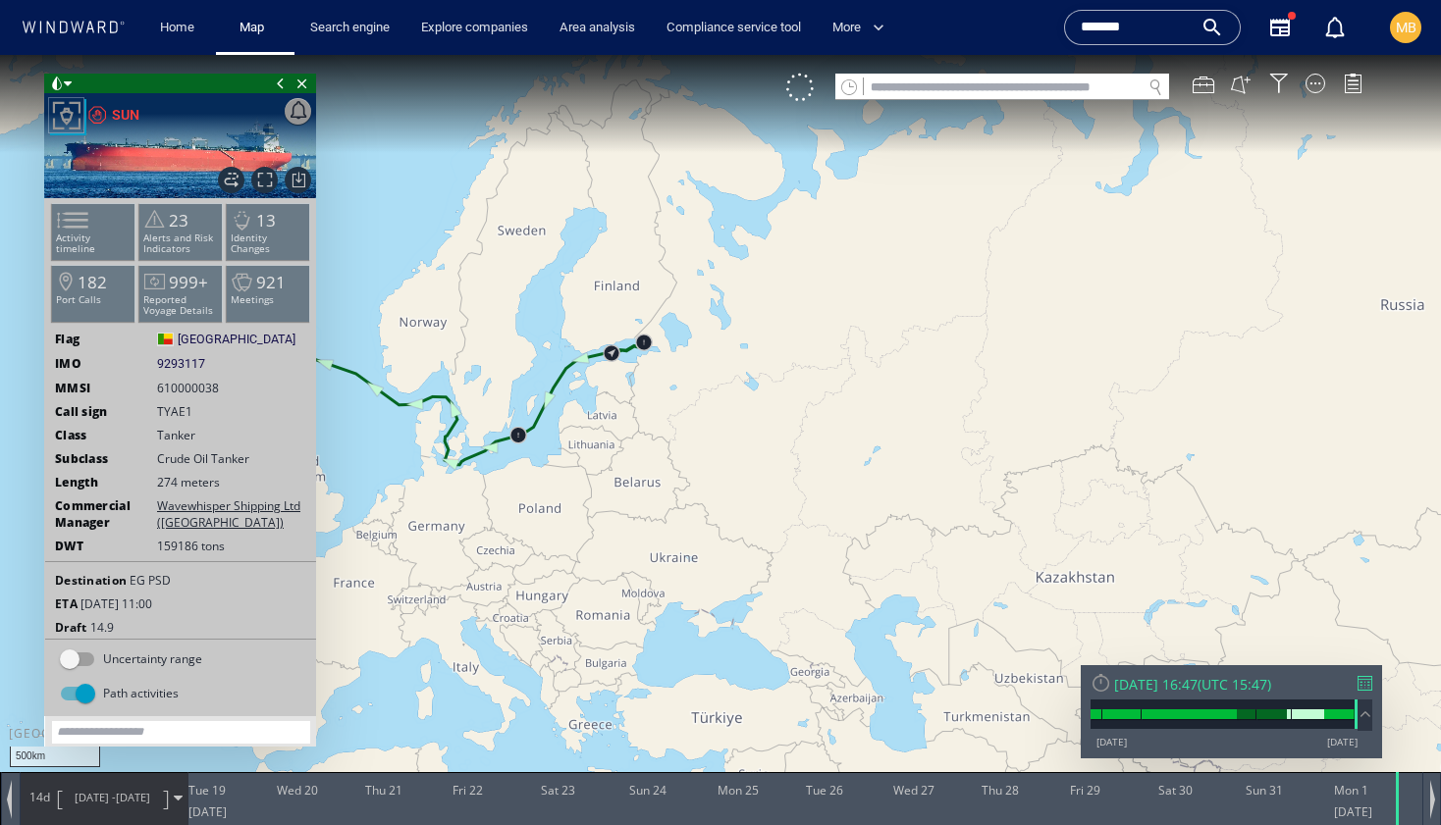
drag, startPoint x: 474, startPoint y: 495, endPoint x: 455, endPoint y: 493, distance: 18.7
click at [455, 493] on canvas "Map" at bounding box center [720, 430] width 1441 height 751
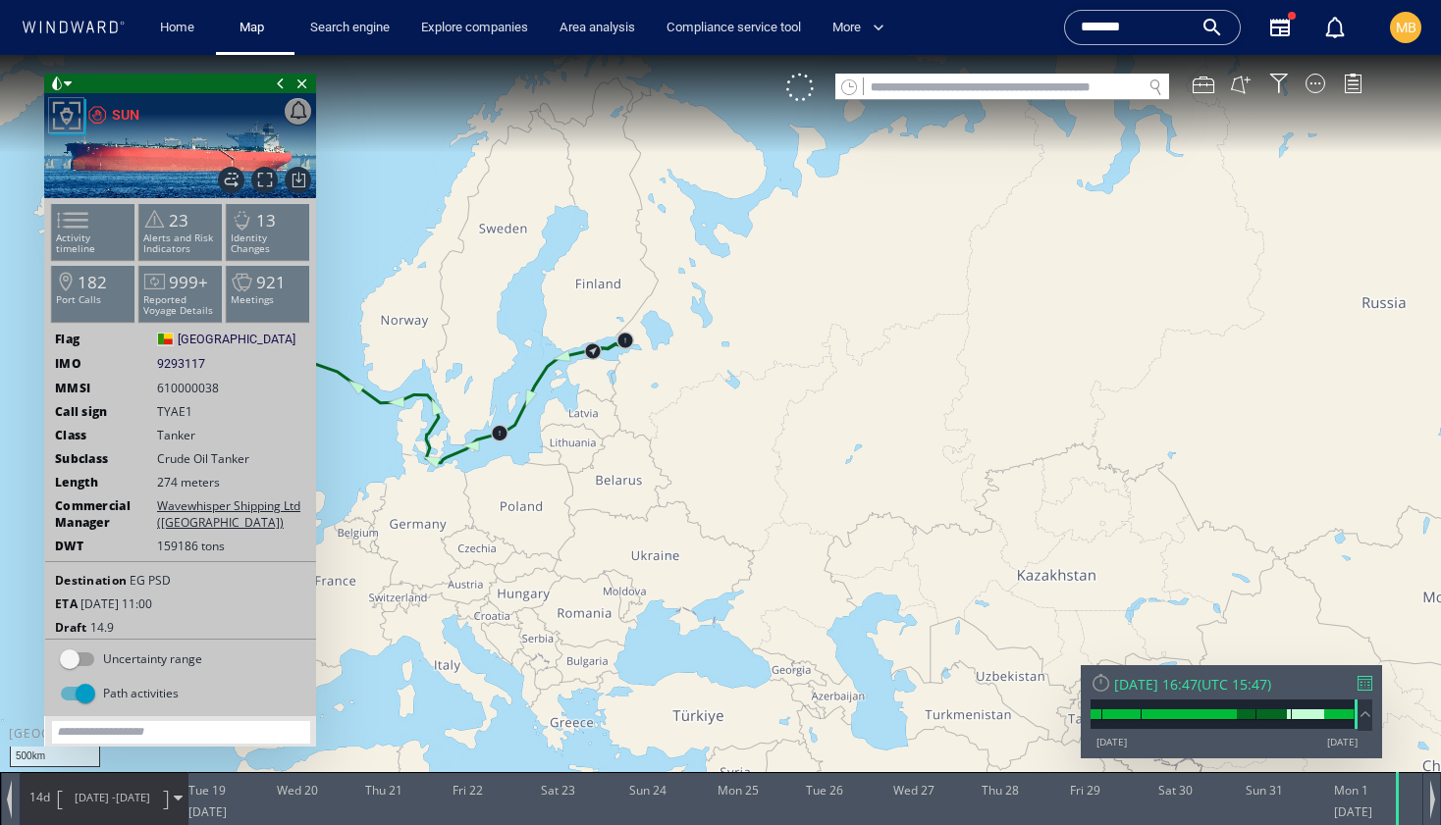
click at [147, 798] on span "[DATE]" at bounding box center [133, 797] width 34 height 15
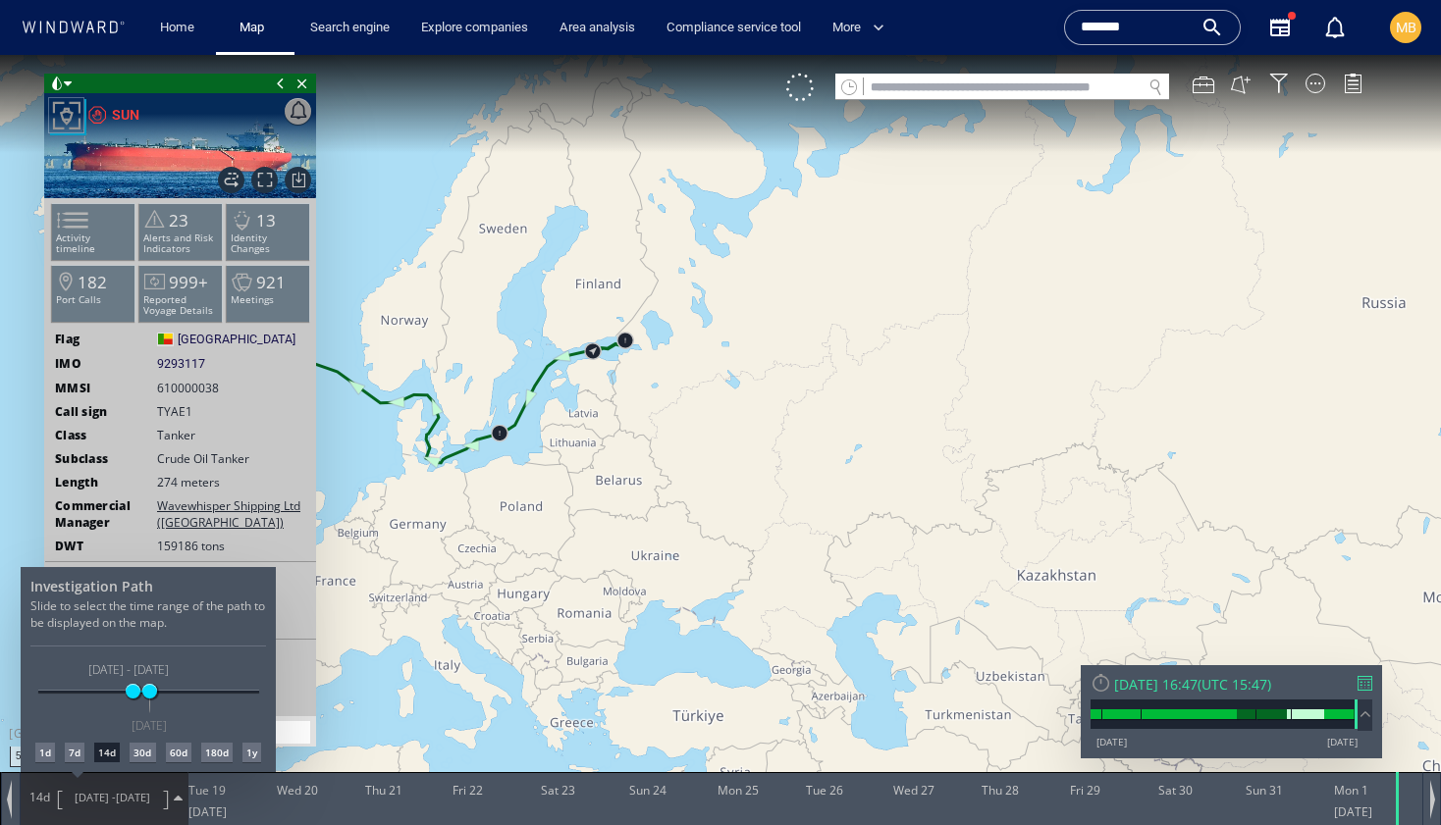
click at [148, 802] on div at bounding box center [720, 440] width 1441 height 770
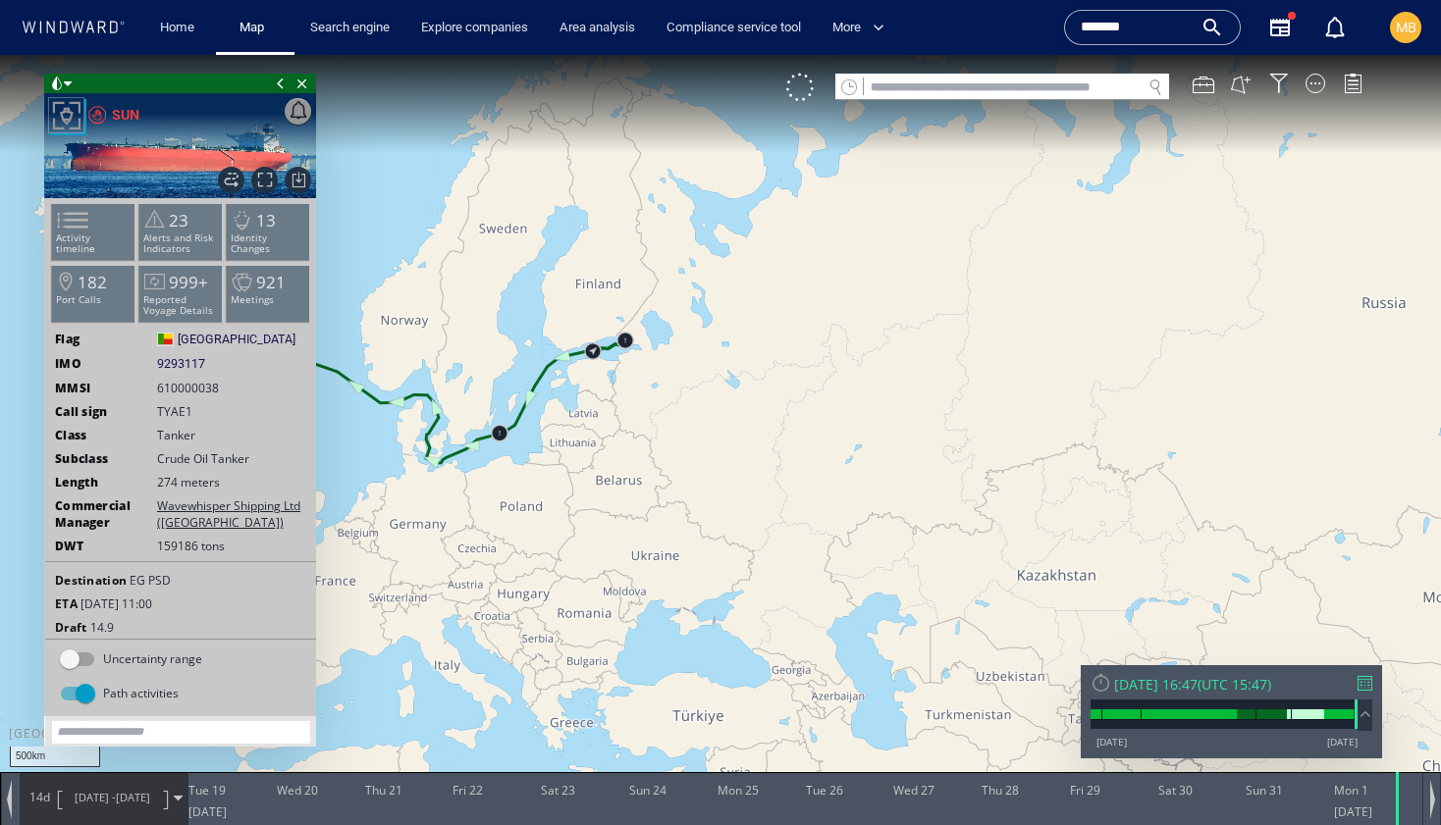
click at [134, 800] on span "[DATE]" at bounding box center [133, 797] width 34 height 15
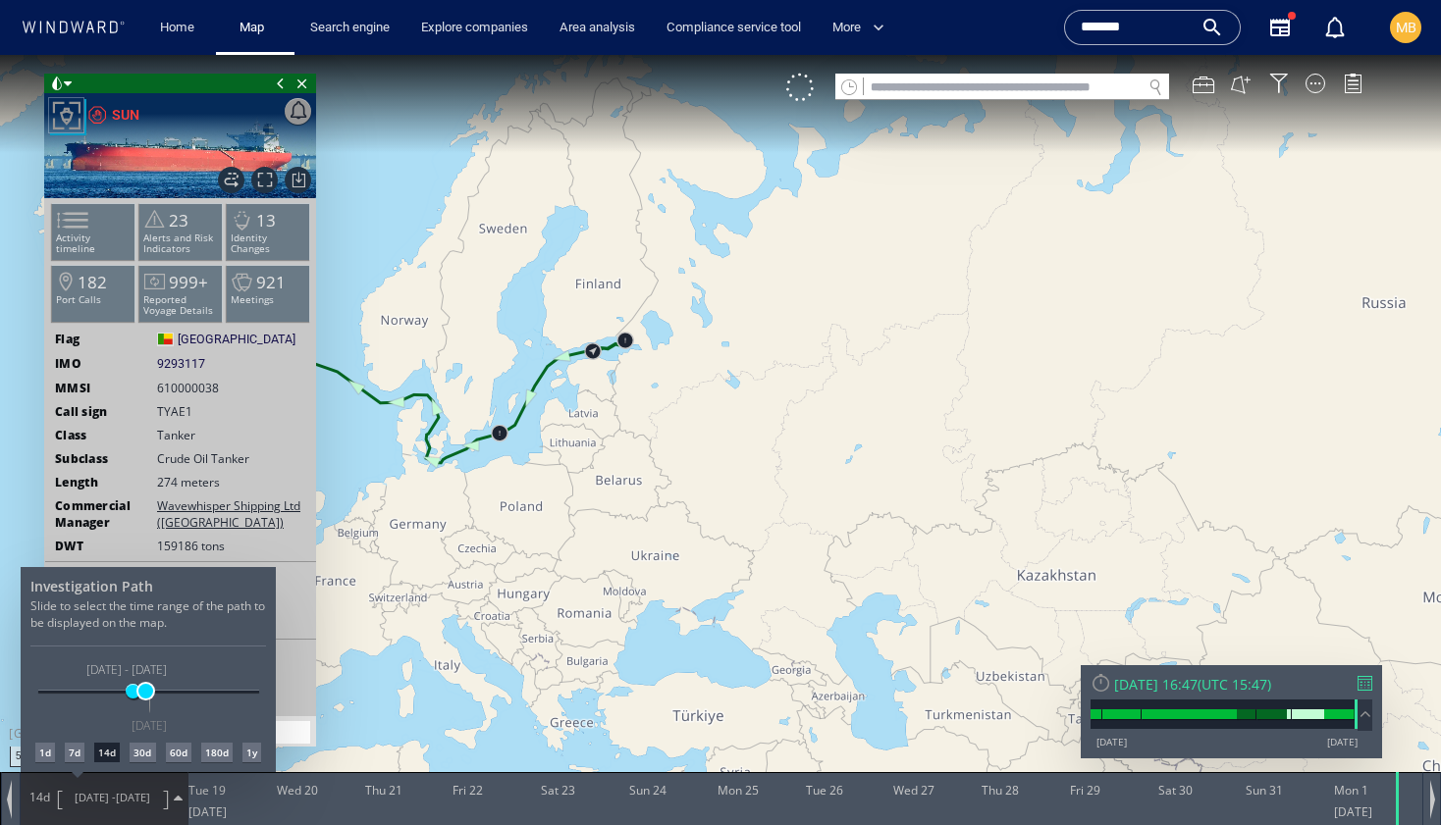
click at [145, 693] on span at bounding box center [145, 691] width 15 height 15
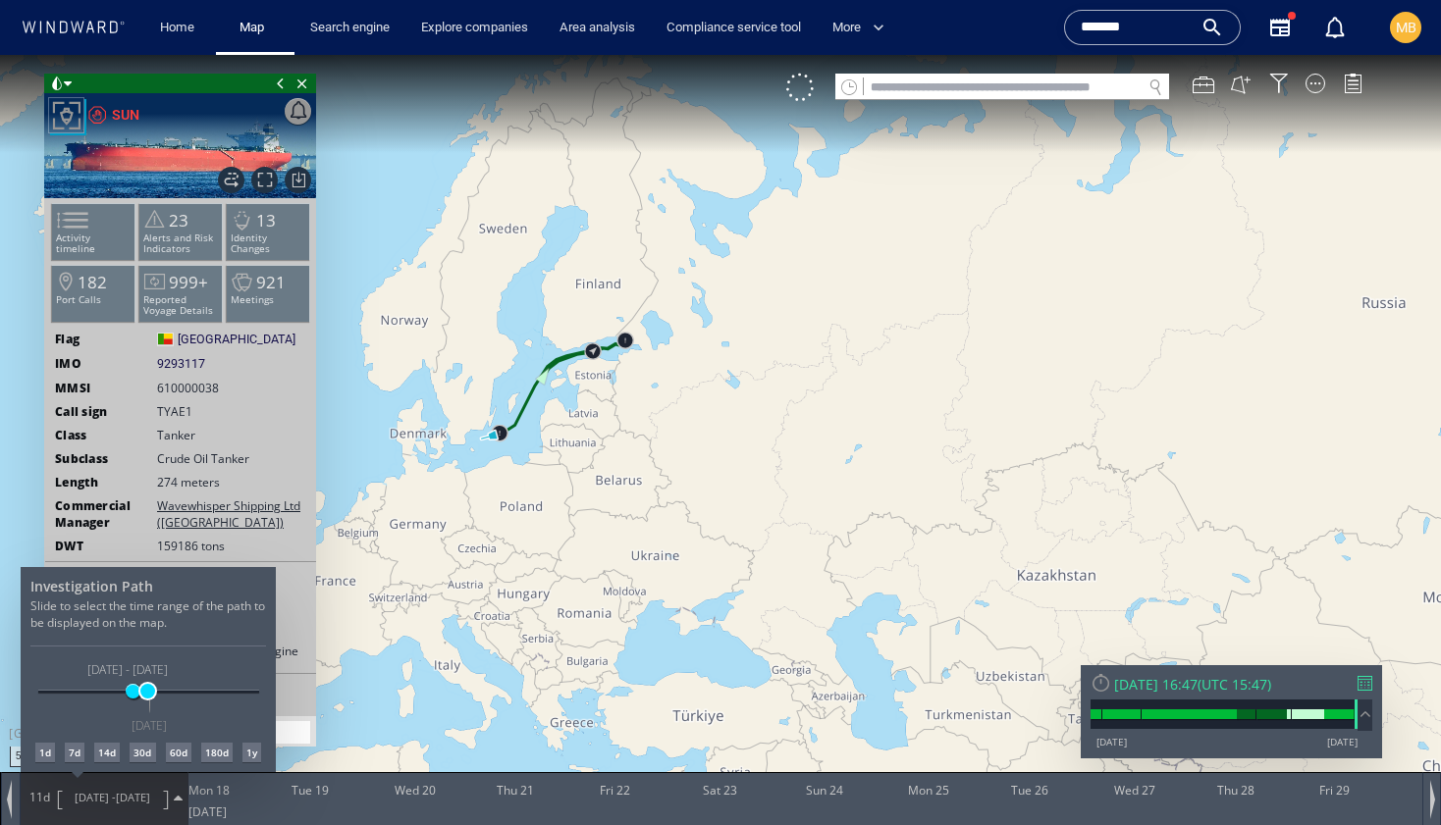
click at [147, 693] on span at bounding box center [147, 691] width 15 height 15
drag, startPoint x: 425, startPoint y: 572, endPoint x: 363, endPoint y: 528, distance: 76.0
click at [363, 528] on div at bounding box center [720, 440] width 1441 height 770
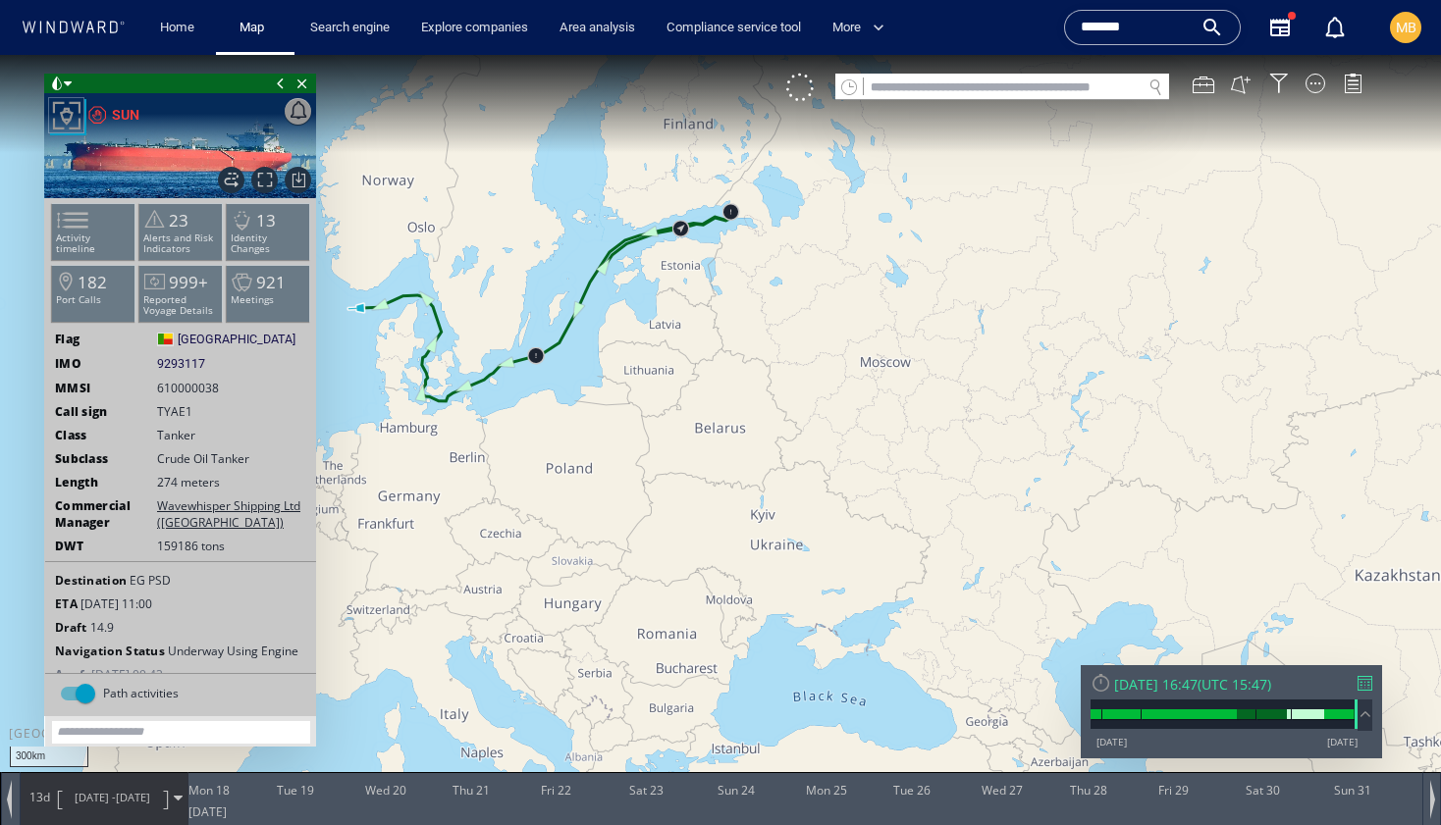
drag, startPoint x: 498, startPoint y: 513, endPoint x: 537, endPoint y: 488, distance: 46.8
click at [537, 488] on canvas "Map" at bounding box center [720, 430] width 1441 height 751
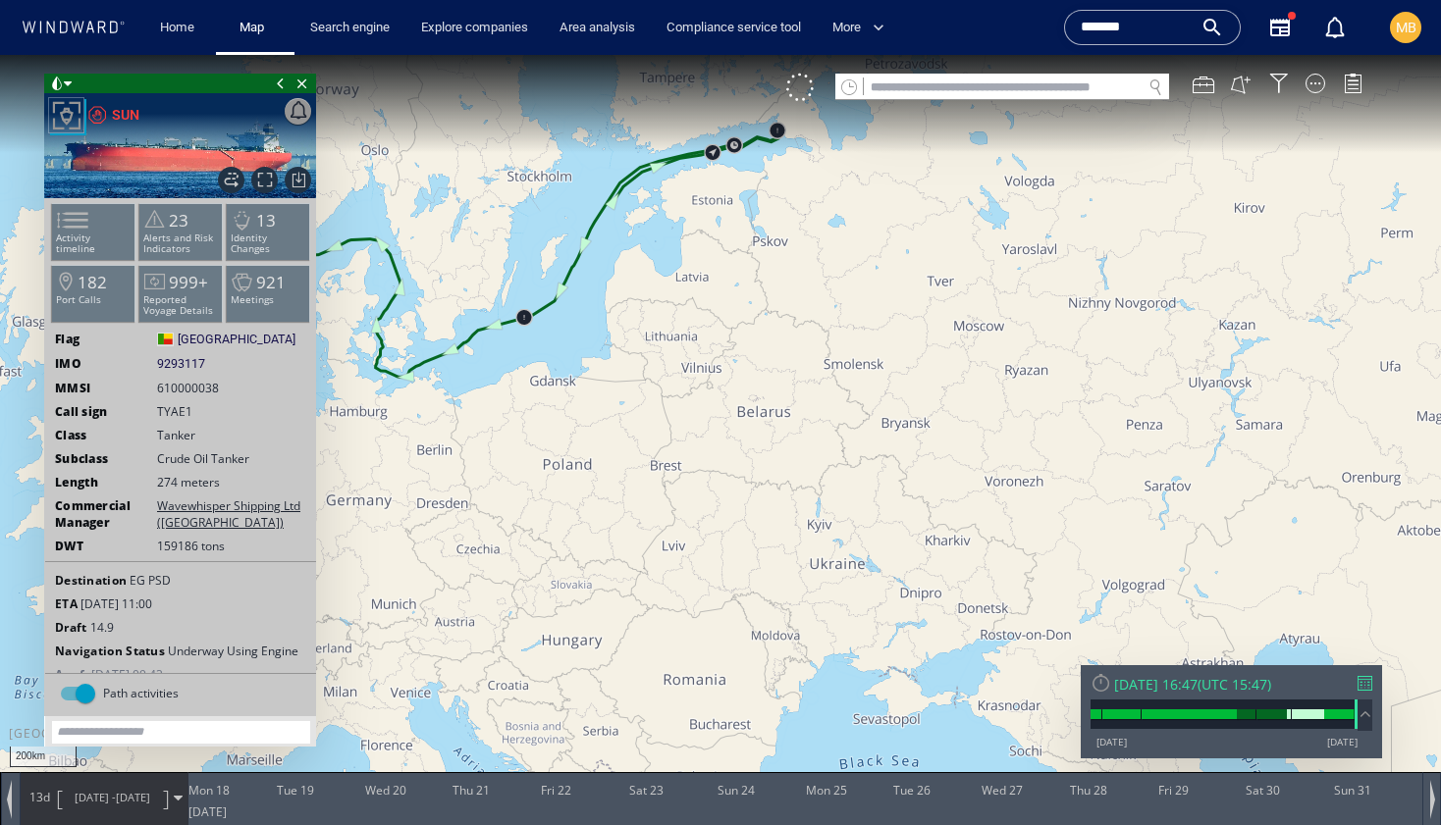
drag, startPoint x: 575, startPoint y: 482, endPoint x: 652, endPoint y: 485, distance: 76.6
click at [657, 485] on canvas "Map" at bounding box center [720, 430] width 1441 height 751
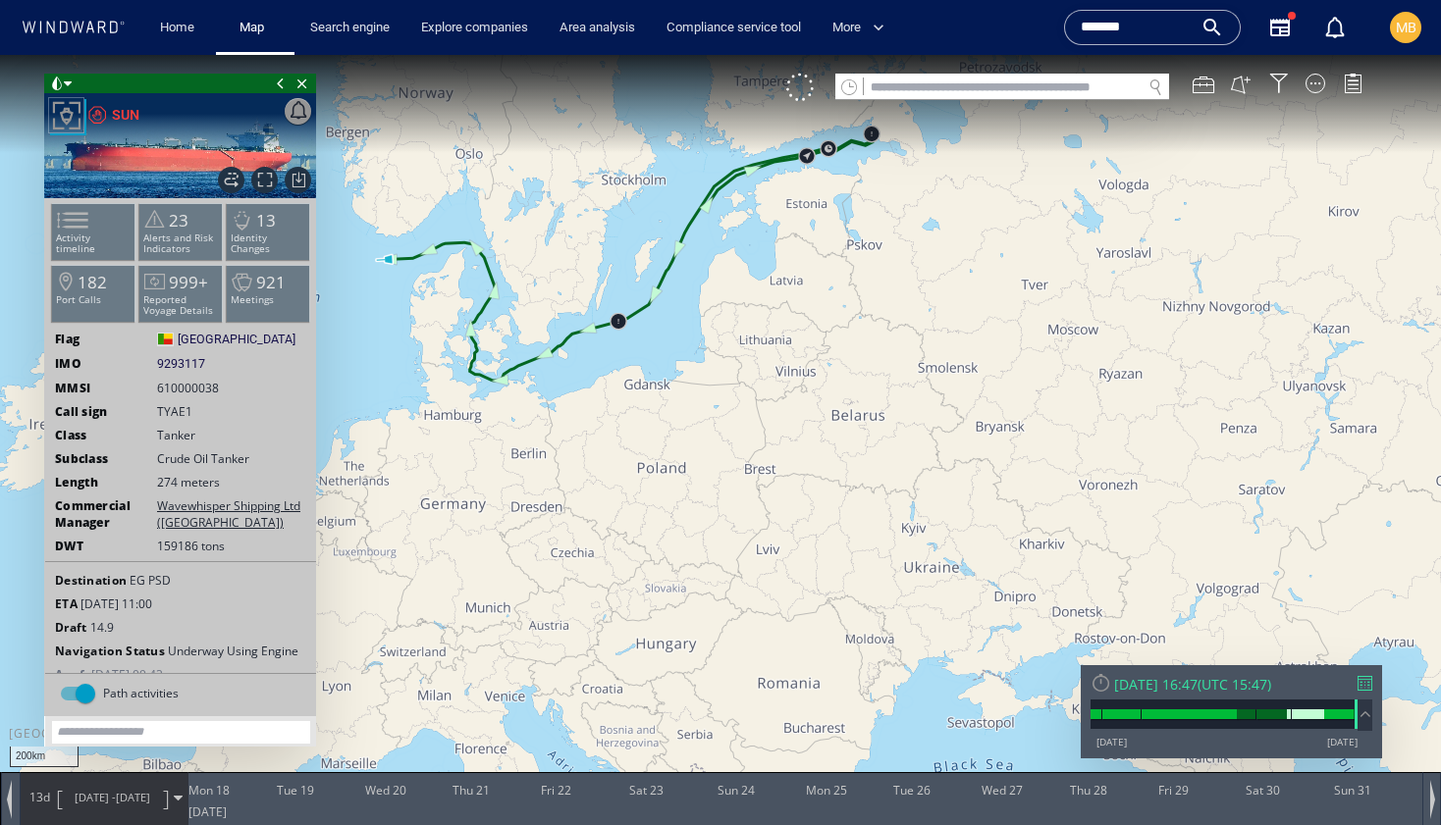
drag, startPoint x: 642, startPoint y: 479, endPoint x: 642, endPoint y: 563, distance: 84.4
click at [642, 563] on canvas "Map" at bounding box center [720, 430] width 1441 height 751
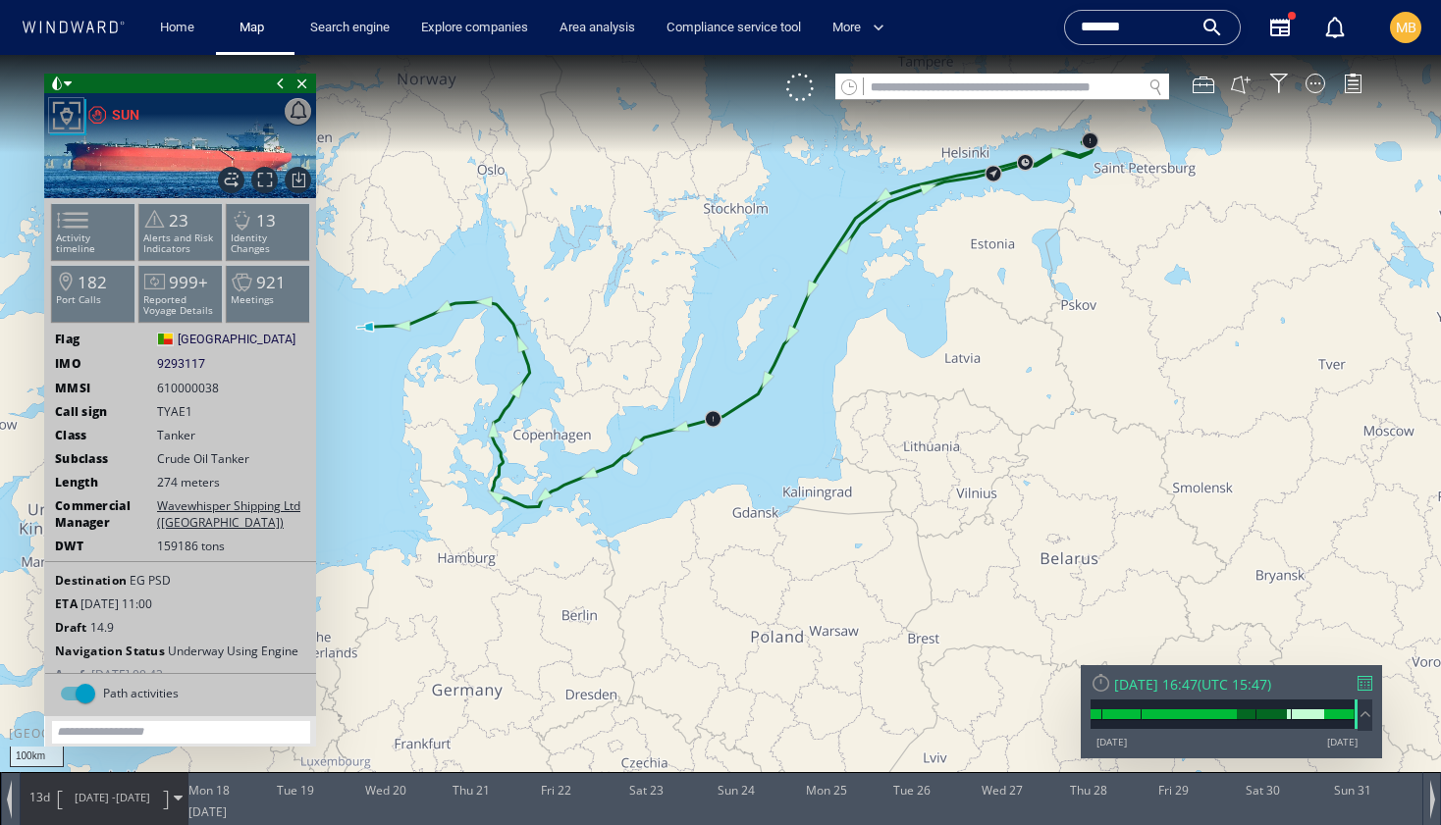
drag, startPoint x: 625, startPoint y: 501, endPoint x: 731, endPoint y: 615, distance: 155.5
click at [732, 615] on canvas "Map" at bounding box center [720, 430] width 1441 height 751
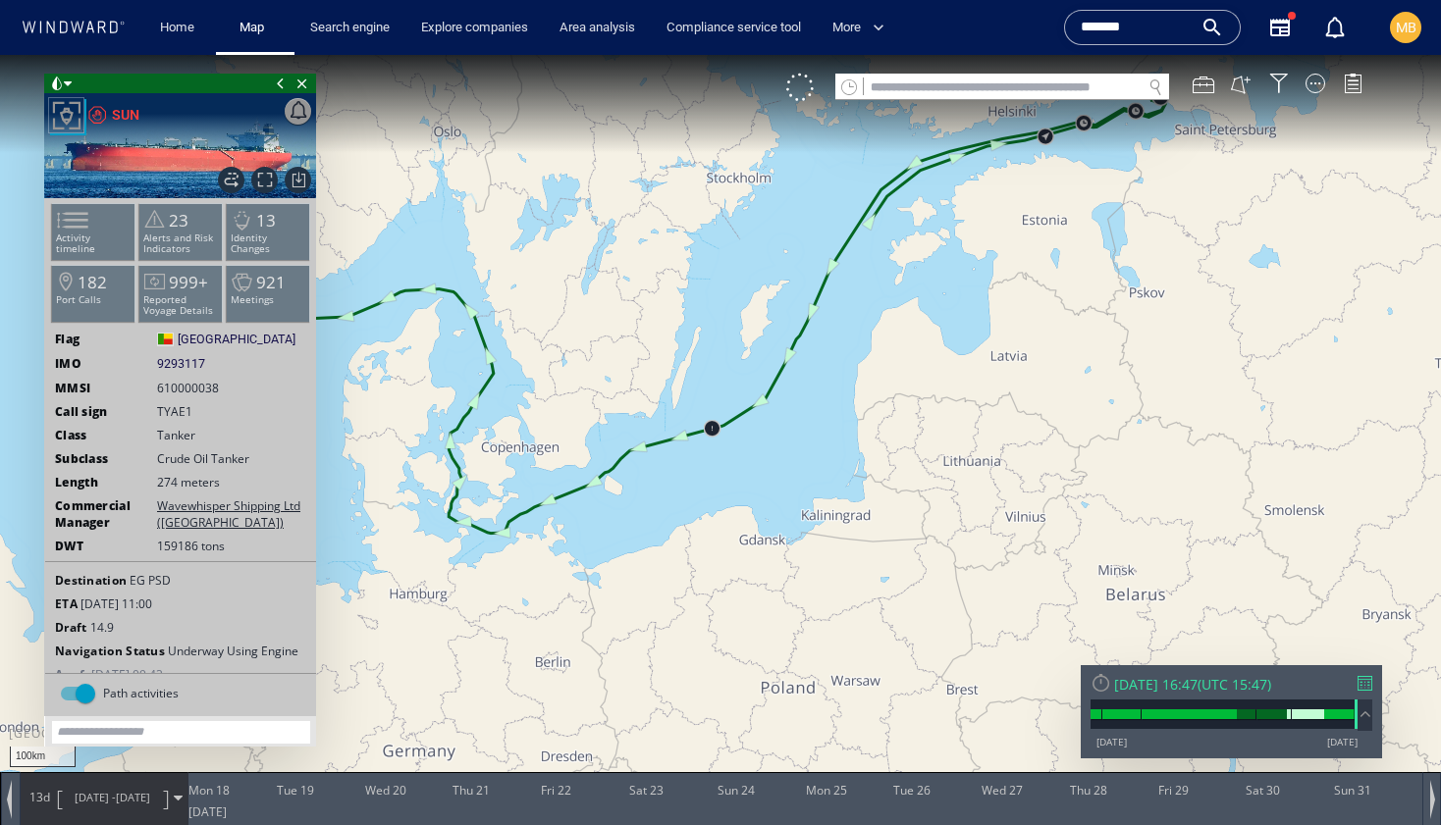
drag, startPoint x: 725, startPoint y: 594, endPoint x: 815, endPoint y: 639, distance: 100.1
click at [816, 639] on canvas "Map" at bounding box center [720, 430] width 1441 height 751
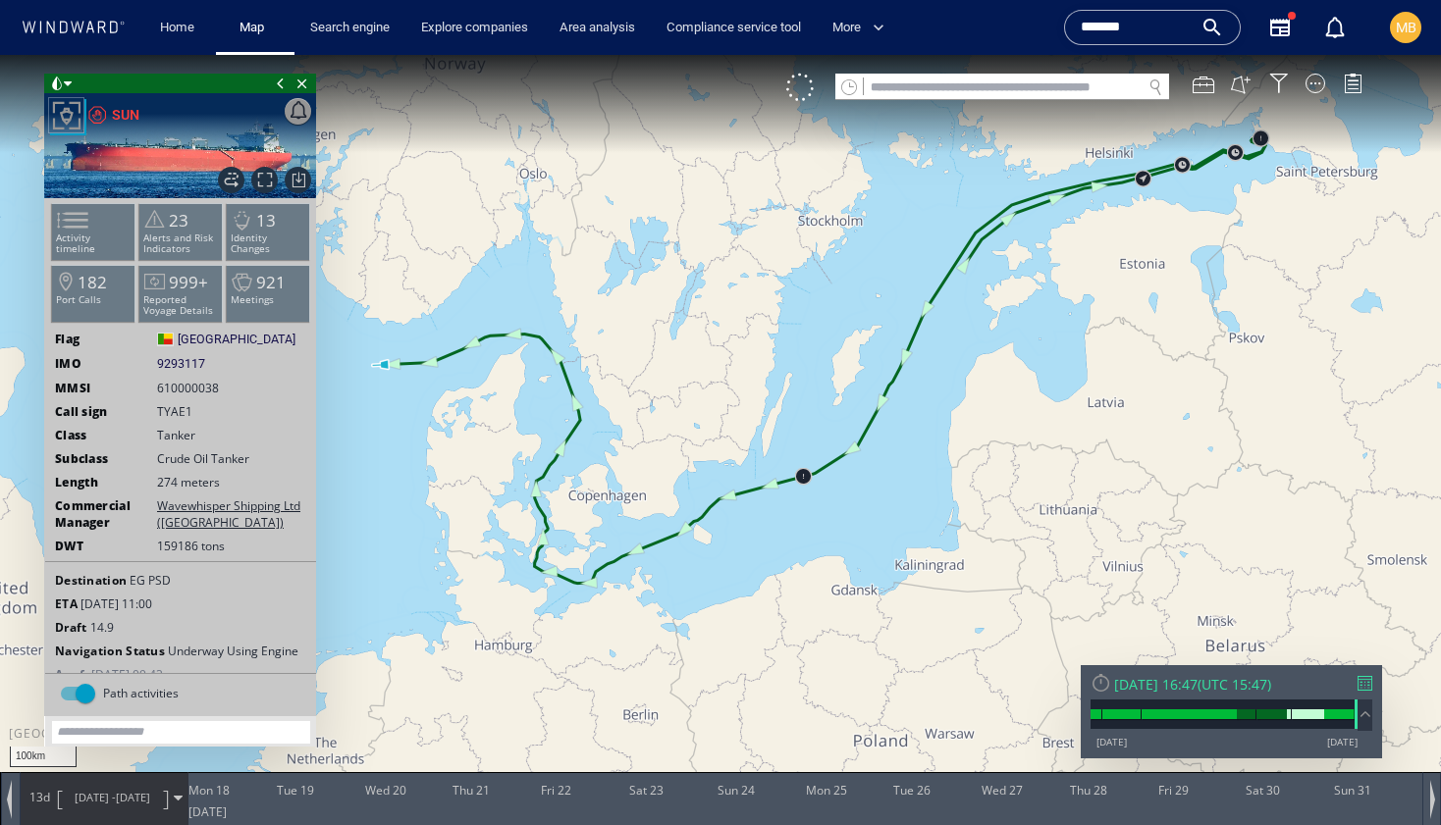
drag, startPoint x: 812, startPoint y: 634, endPoint x: 811, endPoint y: 645, distance: 10.8
click at [811, 645] on canvas "Map" at bounding box center [720, 430] width 1441 height 751
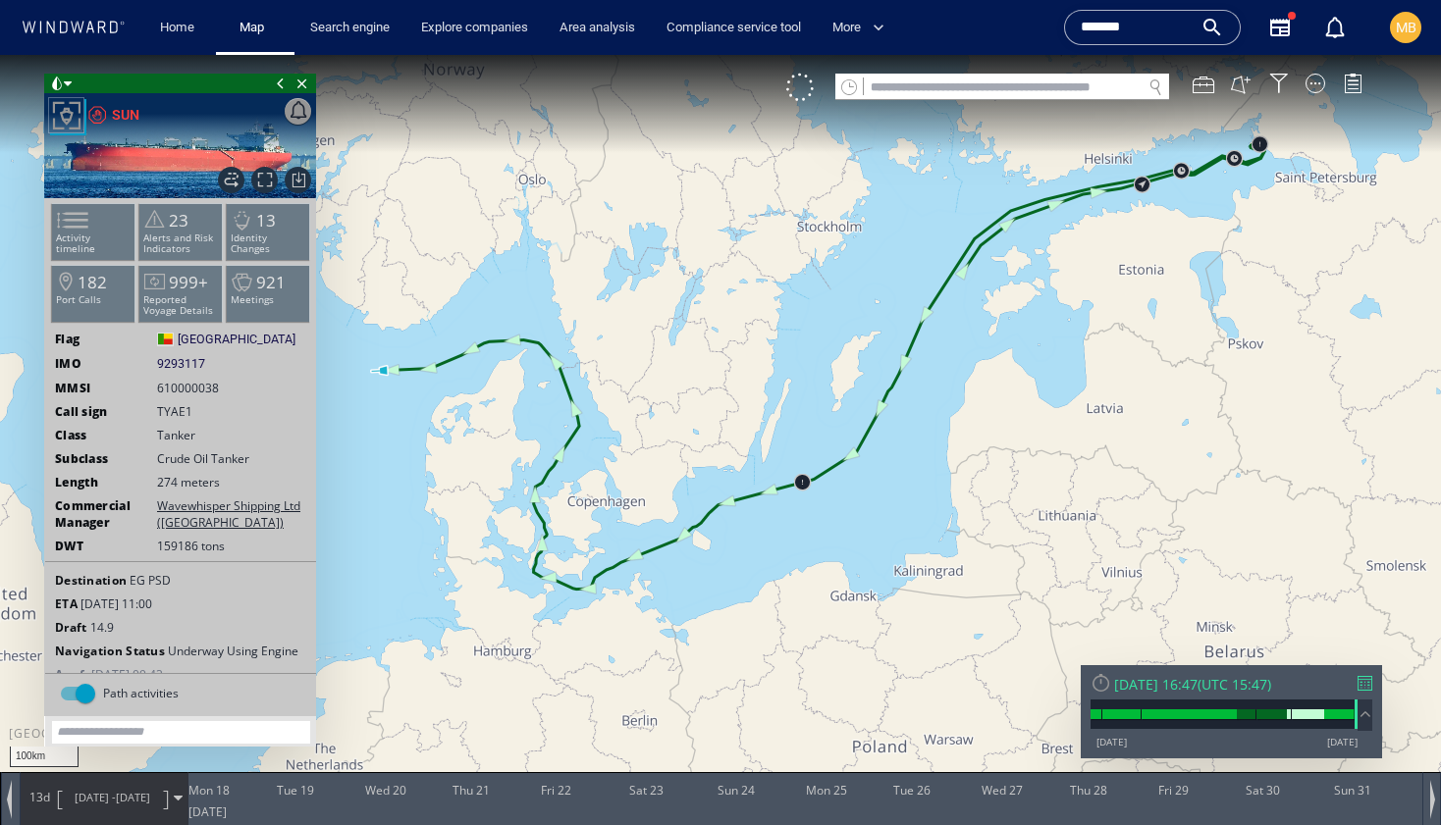
drag, startPoint x: 900, startPoint y: 571, endPoint x: 979, endPoint y: 607, distance: 87.4
click at [979, 607] on canvas "Map" at bounding box center [720, 430] width 1441 height 751
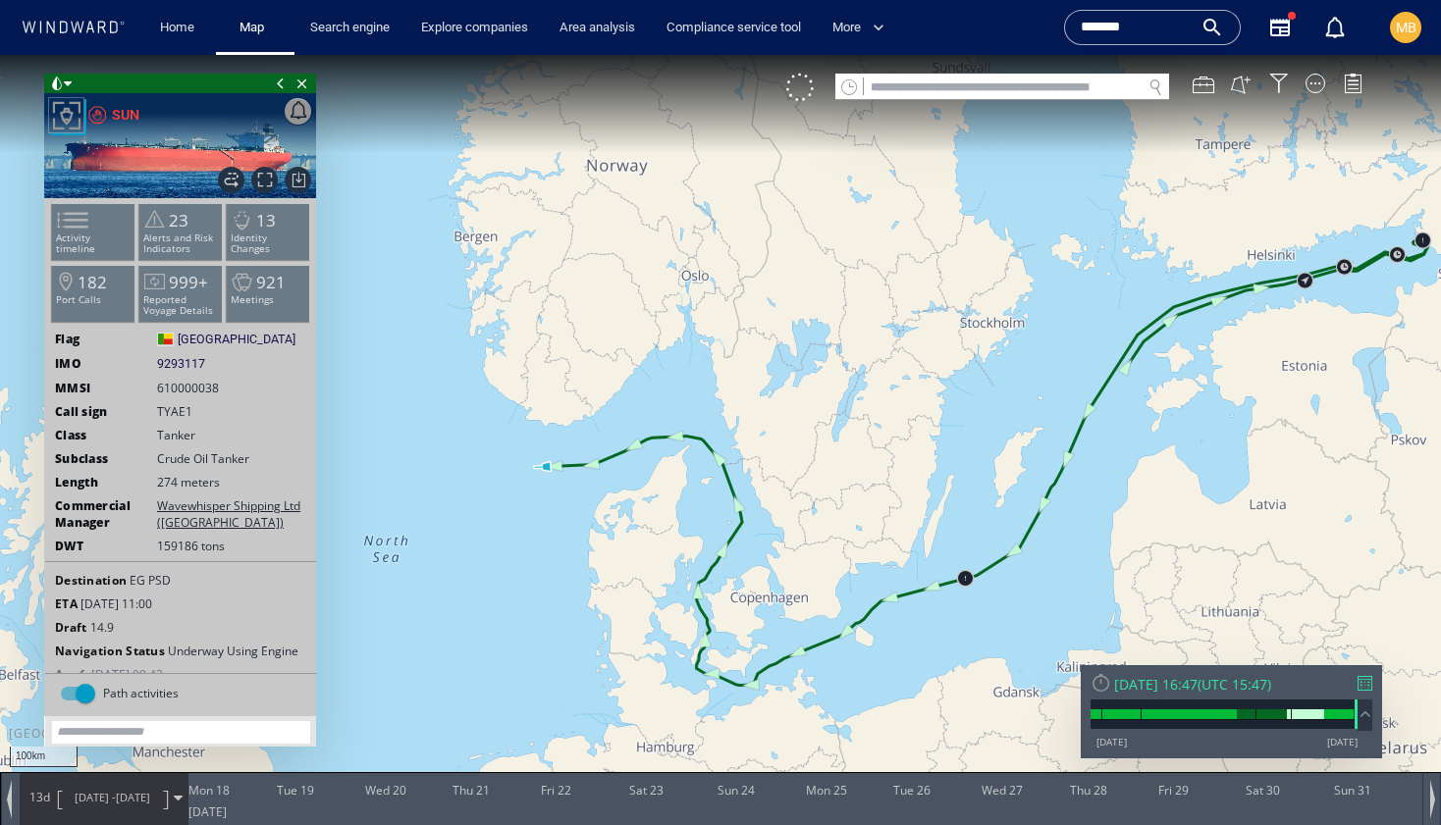
drag, startPoint x: 863, startPoint y: 509, endPoint x: 612, endPoint y: 373, distance: 285.0
click at [612, 373] on canvas "Map" at bounding box center [720, 430] width 1441 height 751
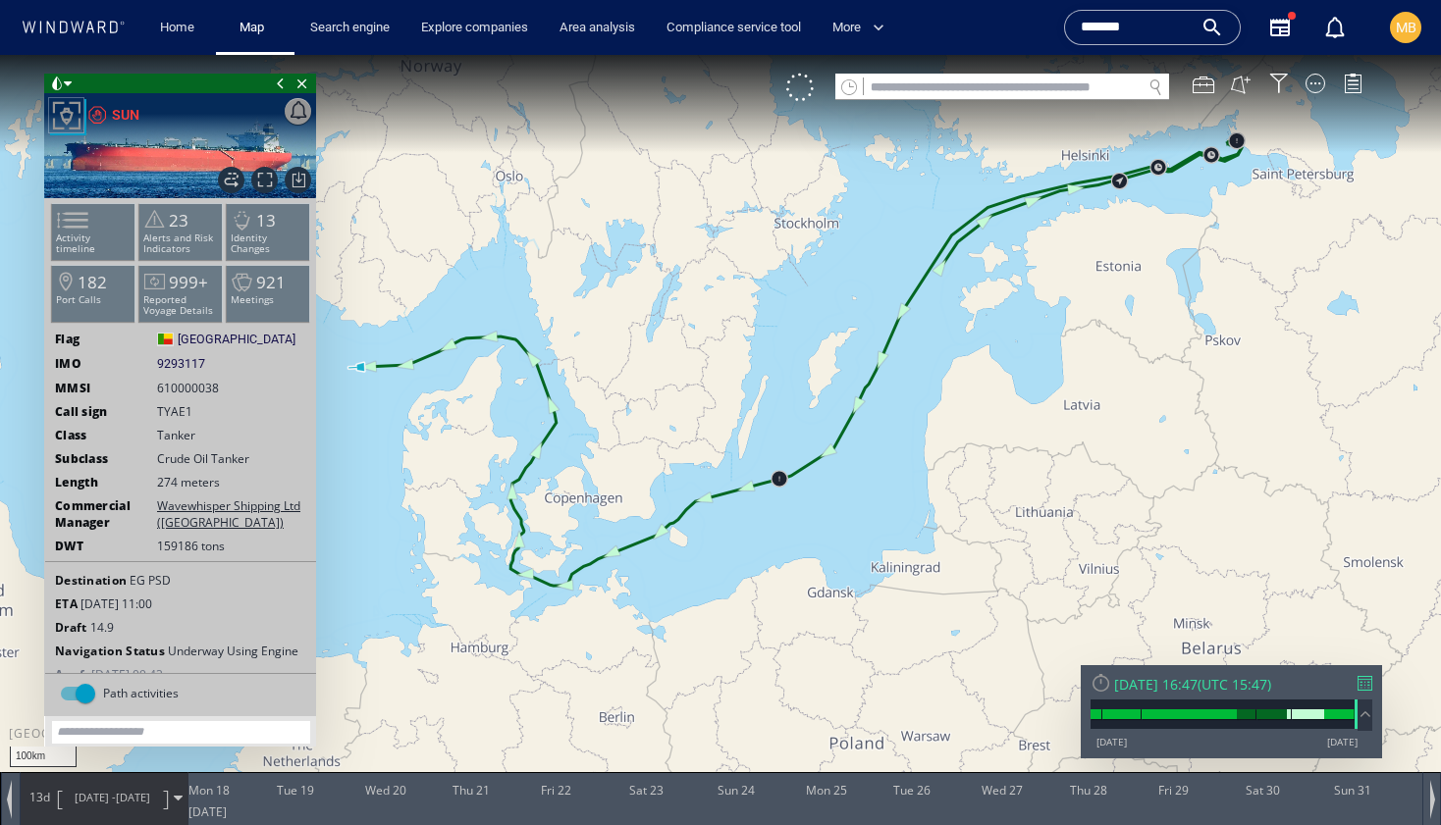
drag, startPoint x: 785, startPoint y: 397, endPoint x: 873, endPoint y: 448, distance: 102.0
click at [873, 448] on canvas "Map" at bounding box center [720, 430] width 1441 height 751
